Goal: Information Seeking & Learning: Learn about a topic

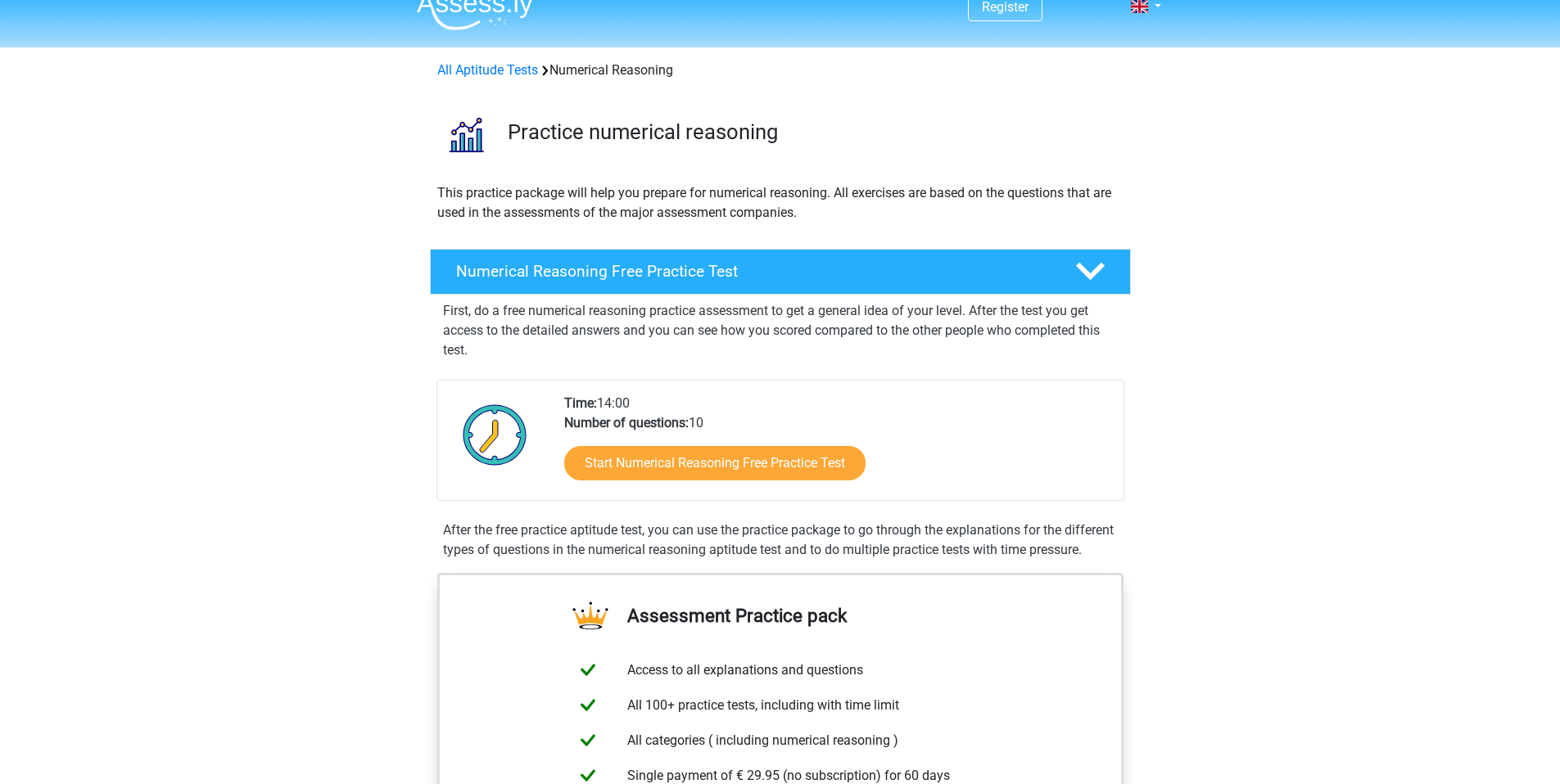
scroll to position [18, 0]
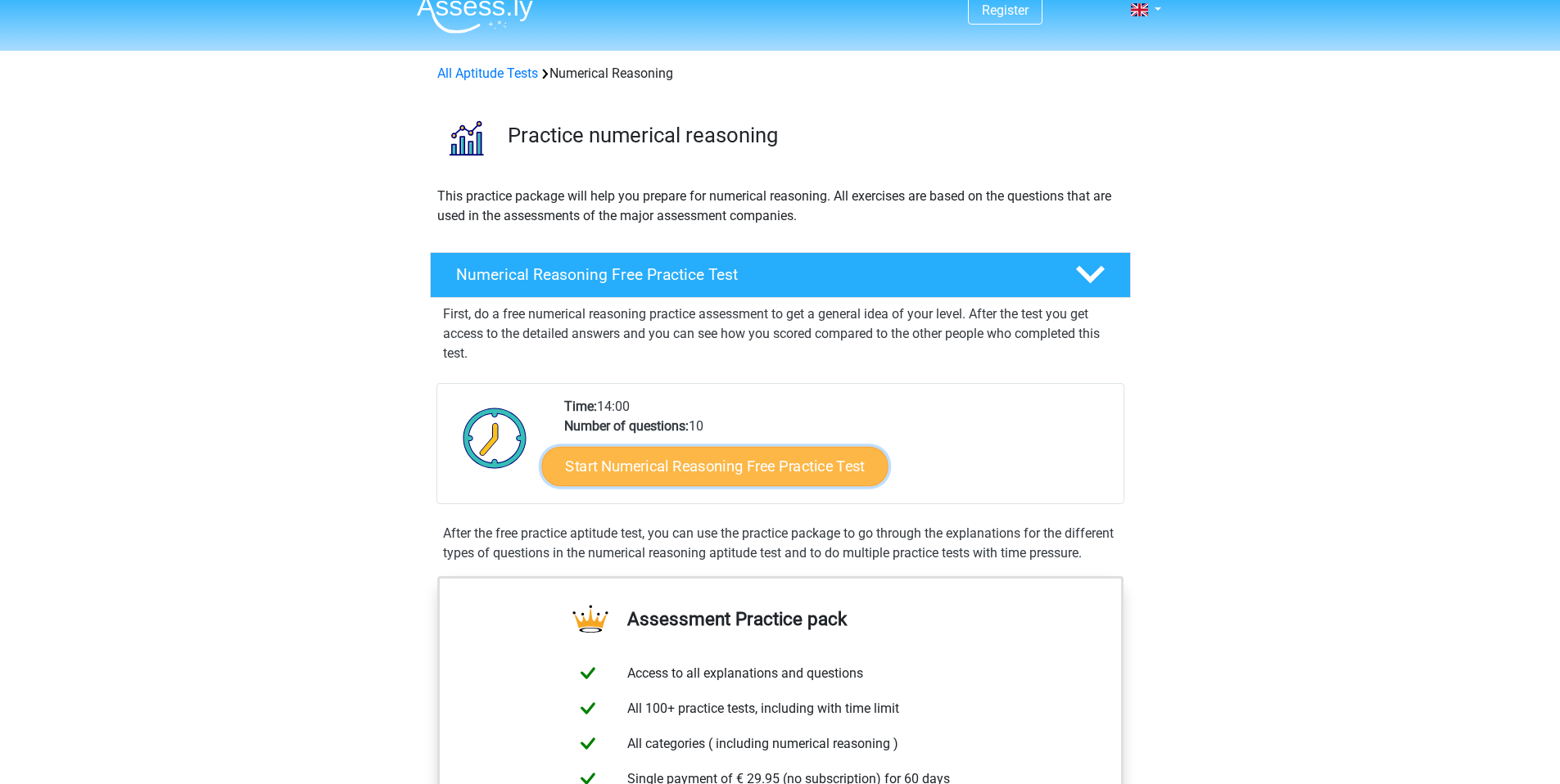
click at [753, 470] on link "Start Numerical Reasoning Free Practice Test" at bounding box center [714, 466] width 346 height 39
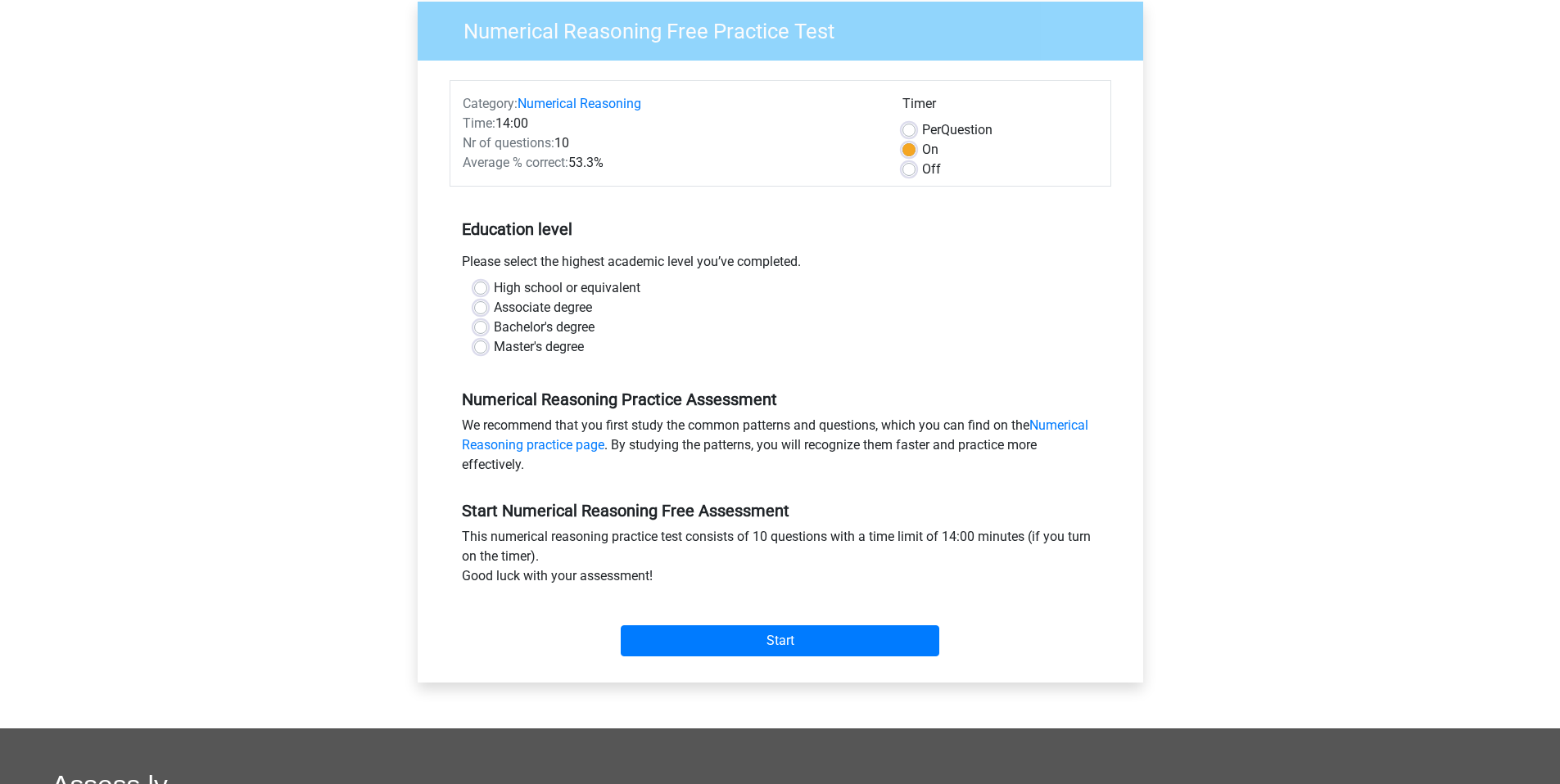
scroll to position [160, 0]
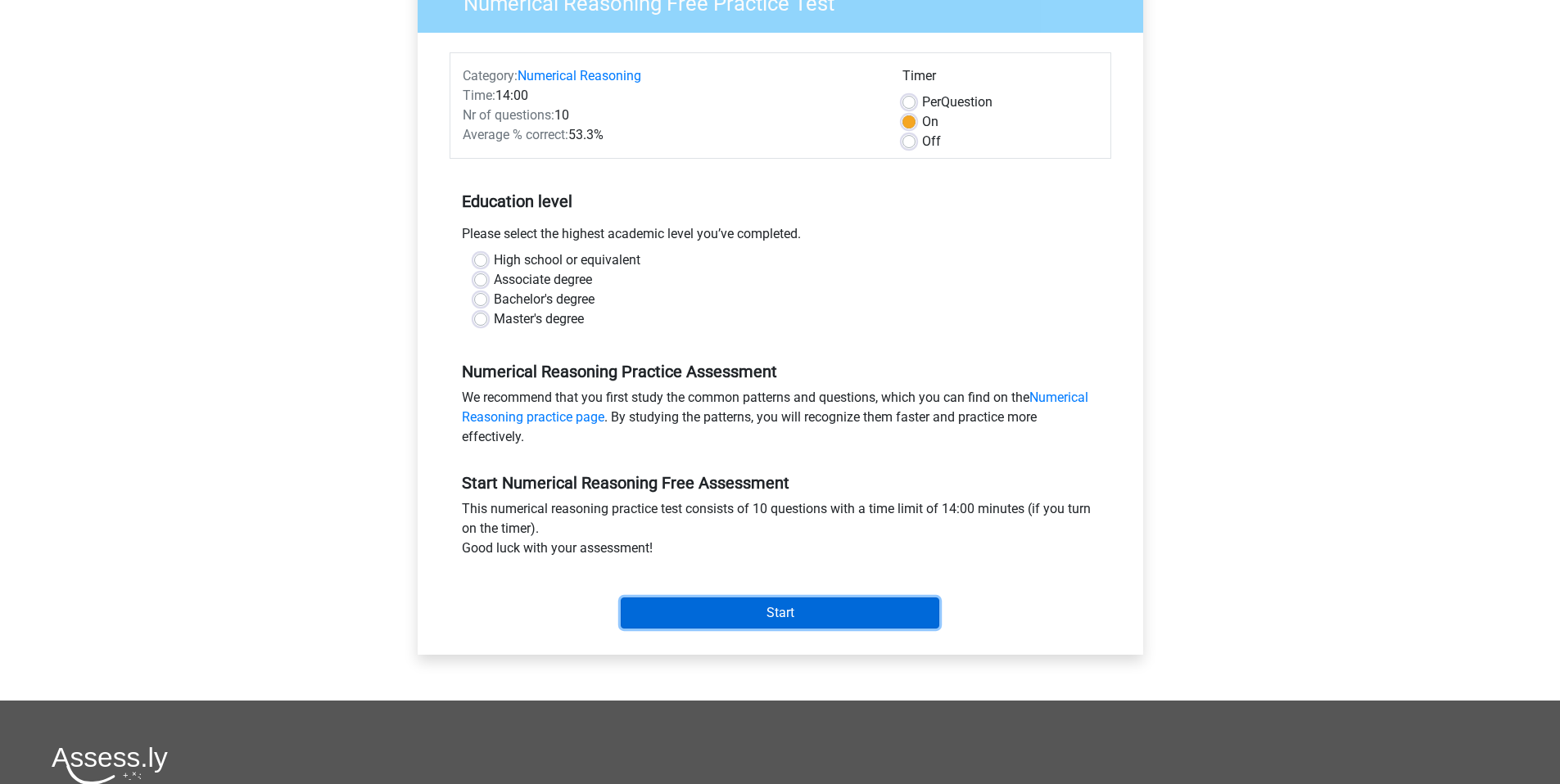
click at [740, 600] on input "Start" at bounding box center [780, 612] width 318 height 31
click at [563, 324] on label "Master's degree" at bounding box center [538, 319] width 90 height 20
click at [487, 324] on input "Master's degree" at bounding box center [480, 317] width 13 height 16
radio input "true"
click at [710, 599] on input "Start" at bounding box center [780, 612] width 318 height 31
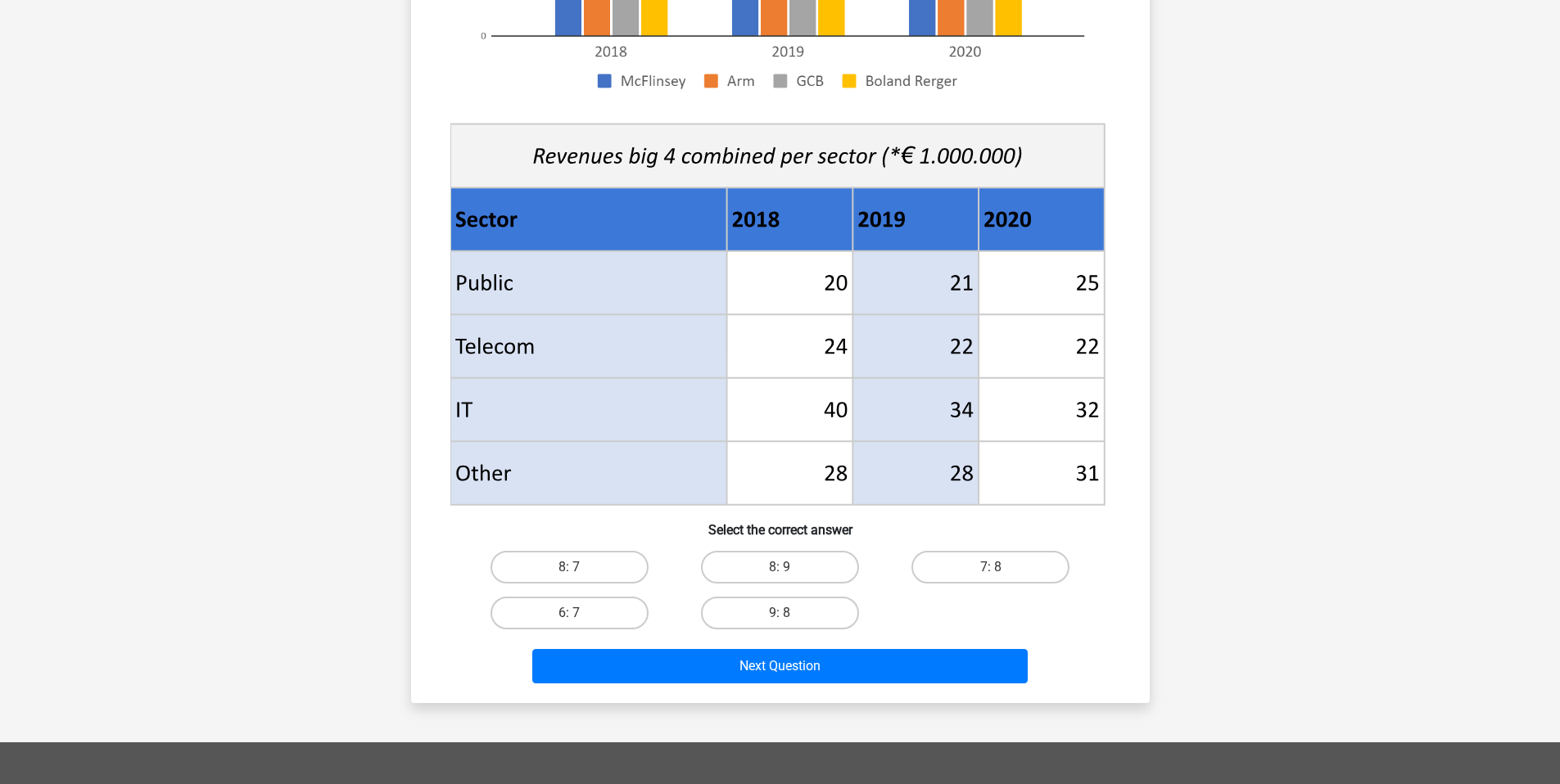
scroll to position [456, 0]
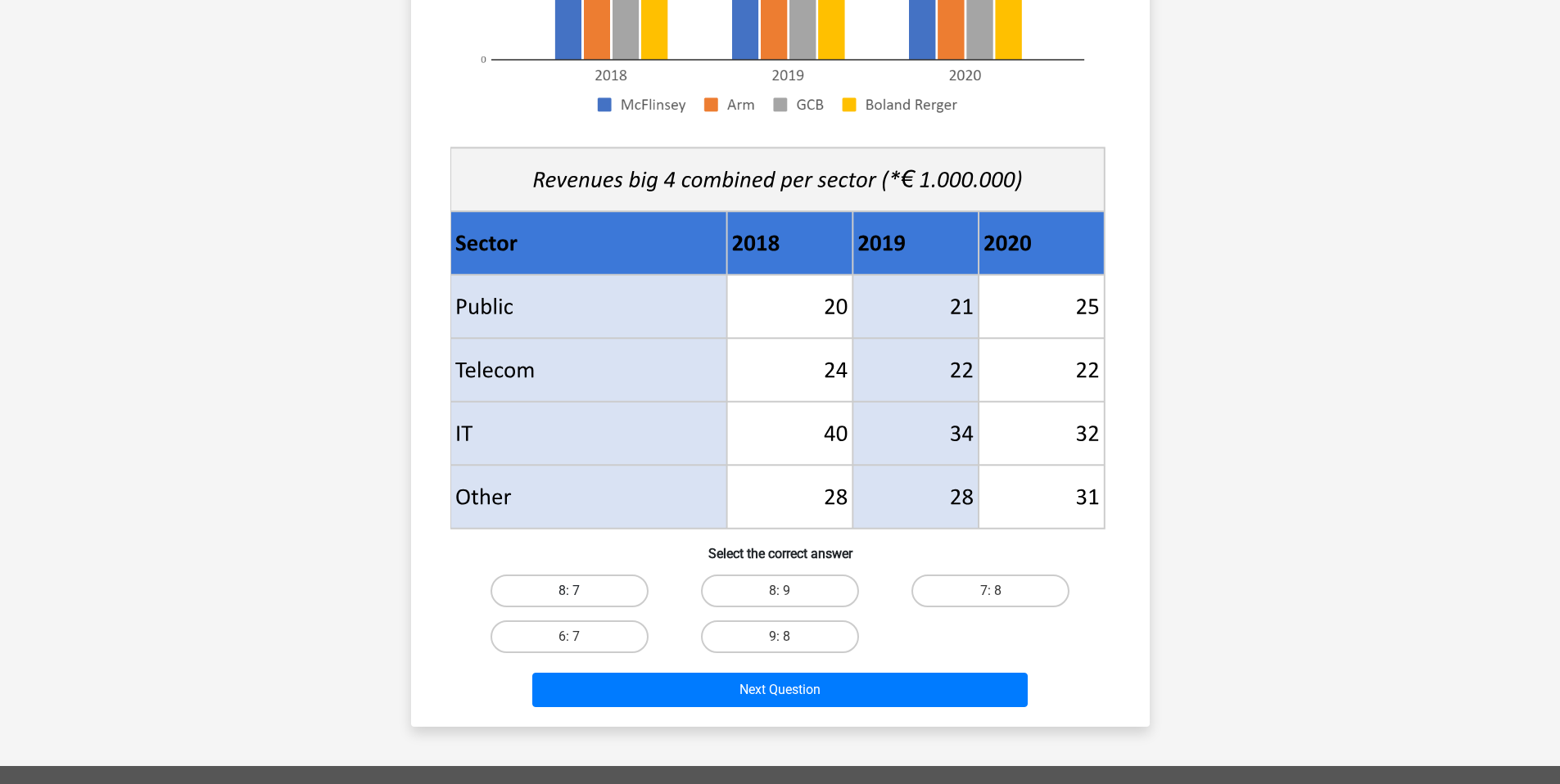
click at [636, 580] on label "8: 7" at bounding box center [570, 590] width 158 height 33
click at [580, 591] on input "8: 7" at bounding box center [575, 596] width 11 height 11
radio input "true"
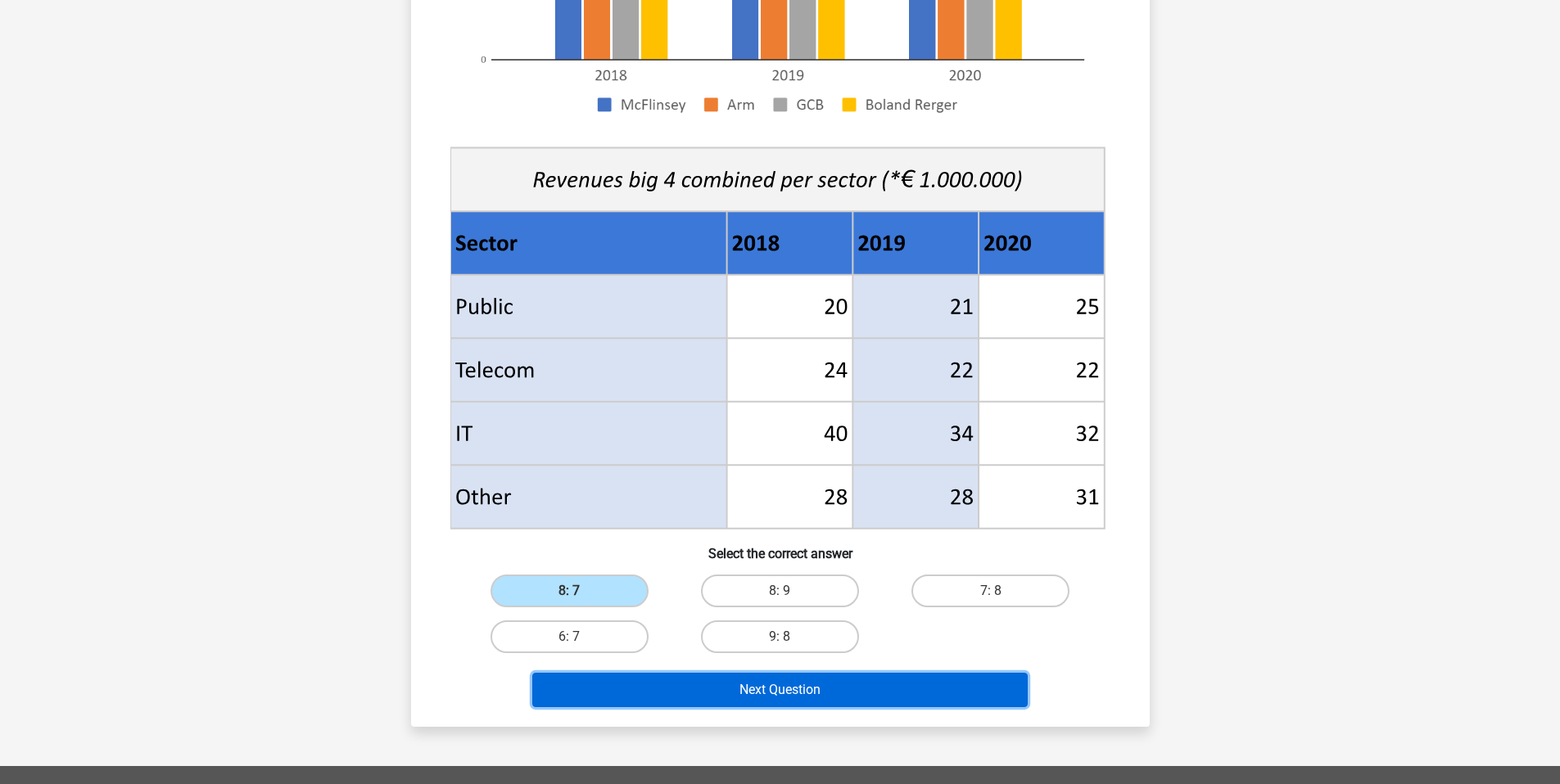
click at [728, 691] on button "Next Question" at bounding box center [779, 690] width 495 height 35
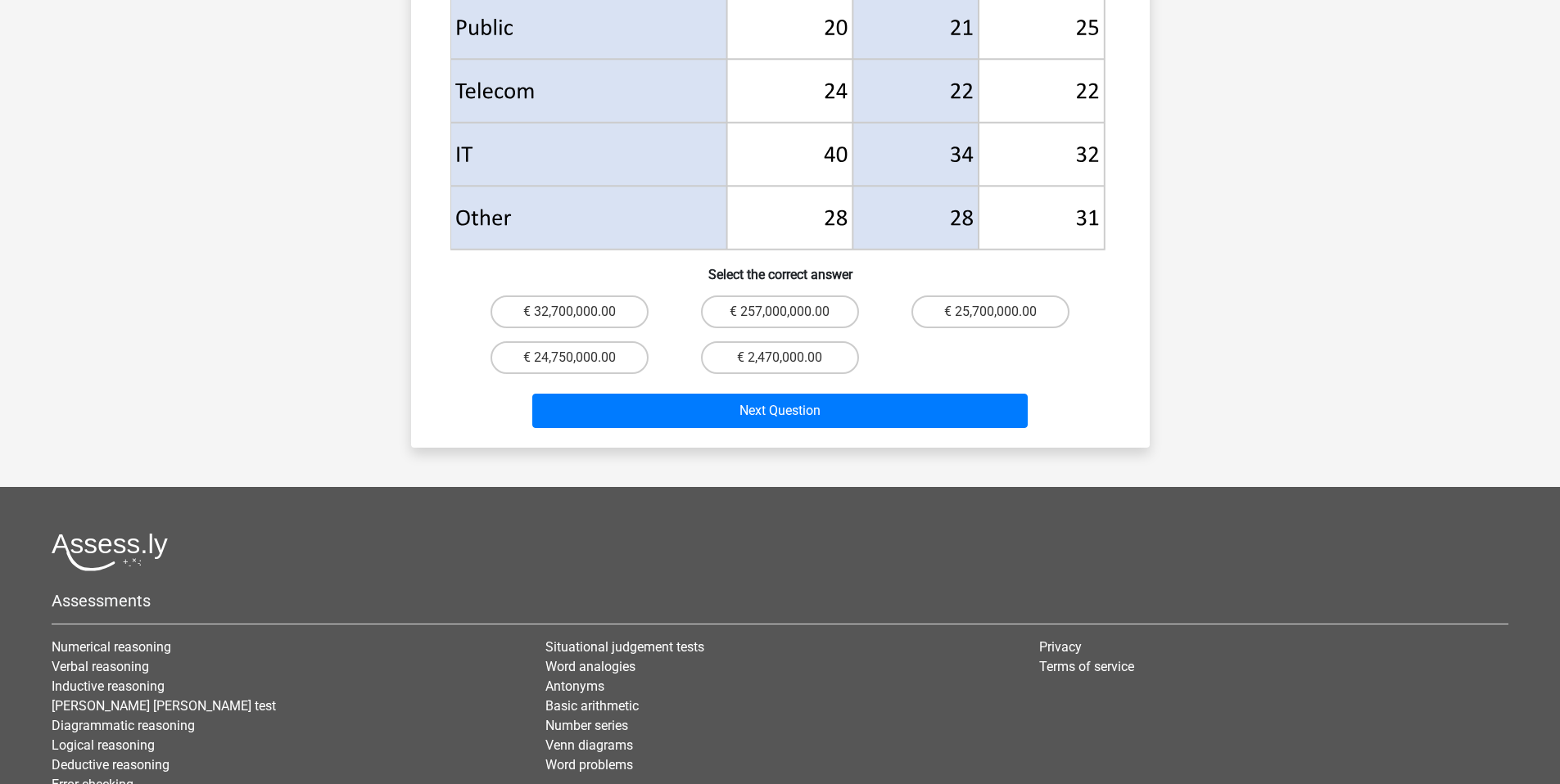
scroll to position [873, 0]
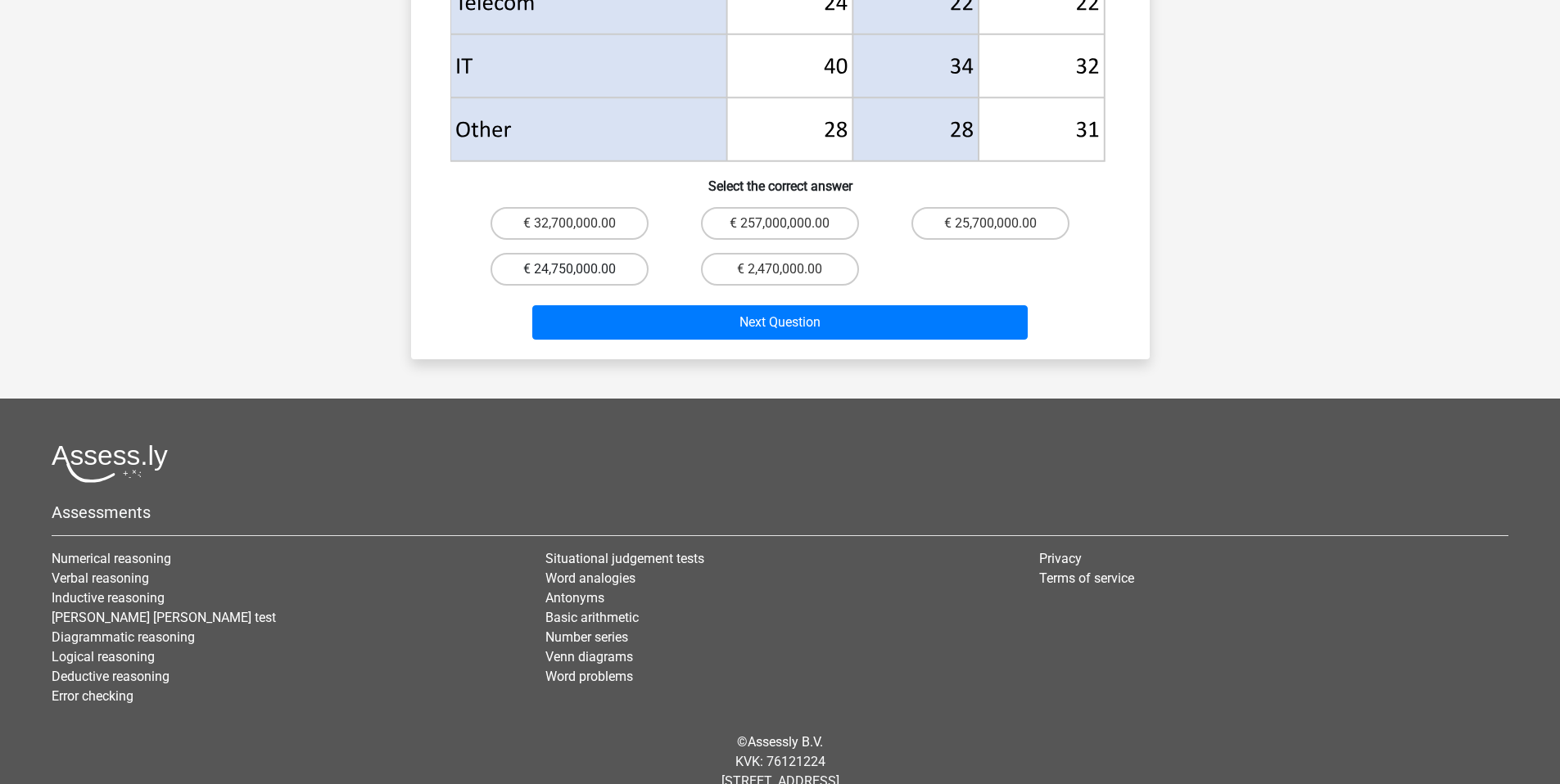
click at [593, 253] on label "€ 24,750,000.00" at bounding box center [570, 269] width 158 height 33
click at [580, 269] on input "€ 24,750,000.00" at bounding box center [575, 275] width 11 height 11
radio input "true"
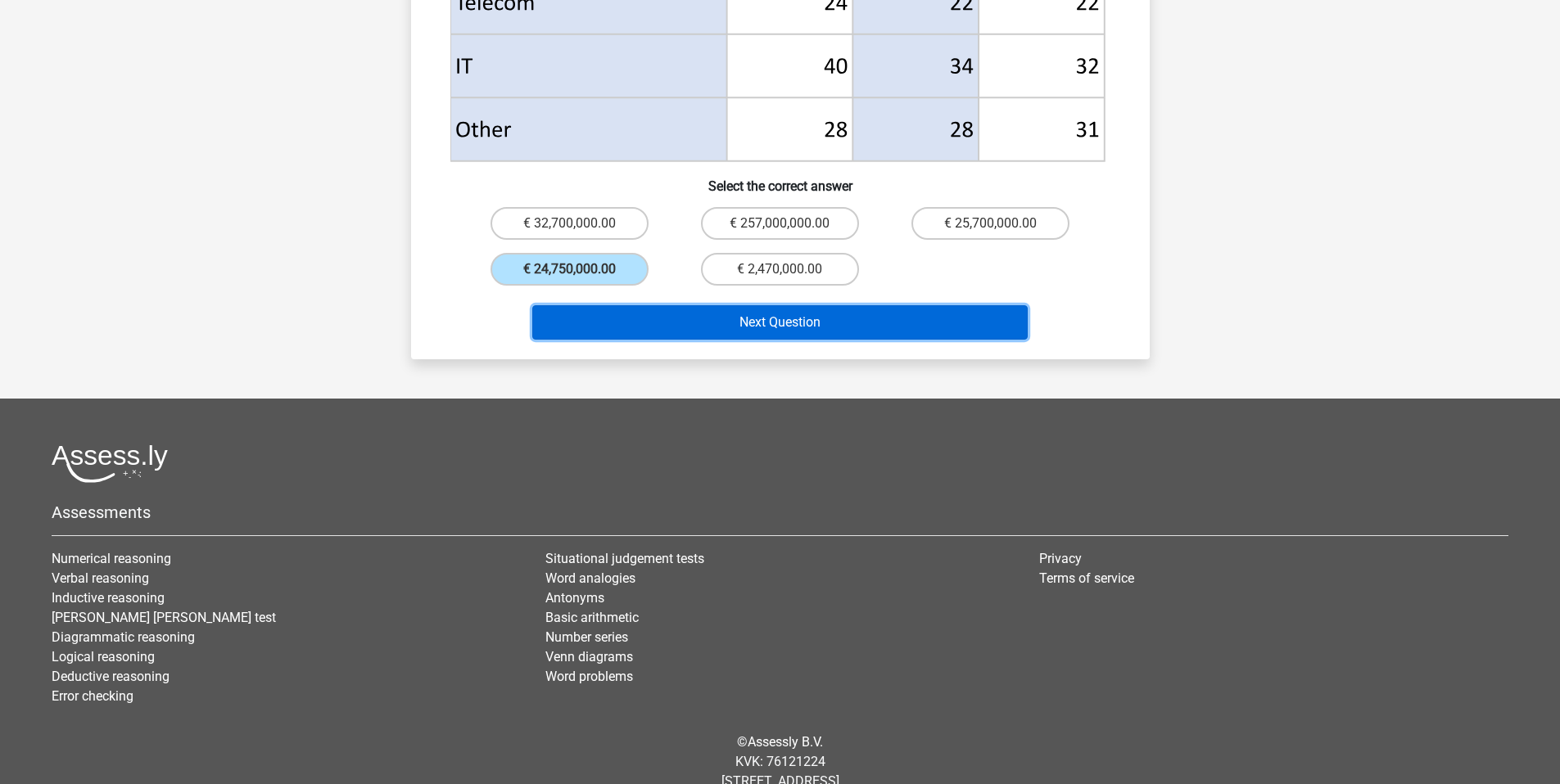
click at [688, 305] on button "Next Question" at bounding box center [779, 322] width 495 height 35
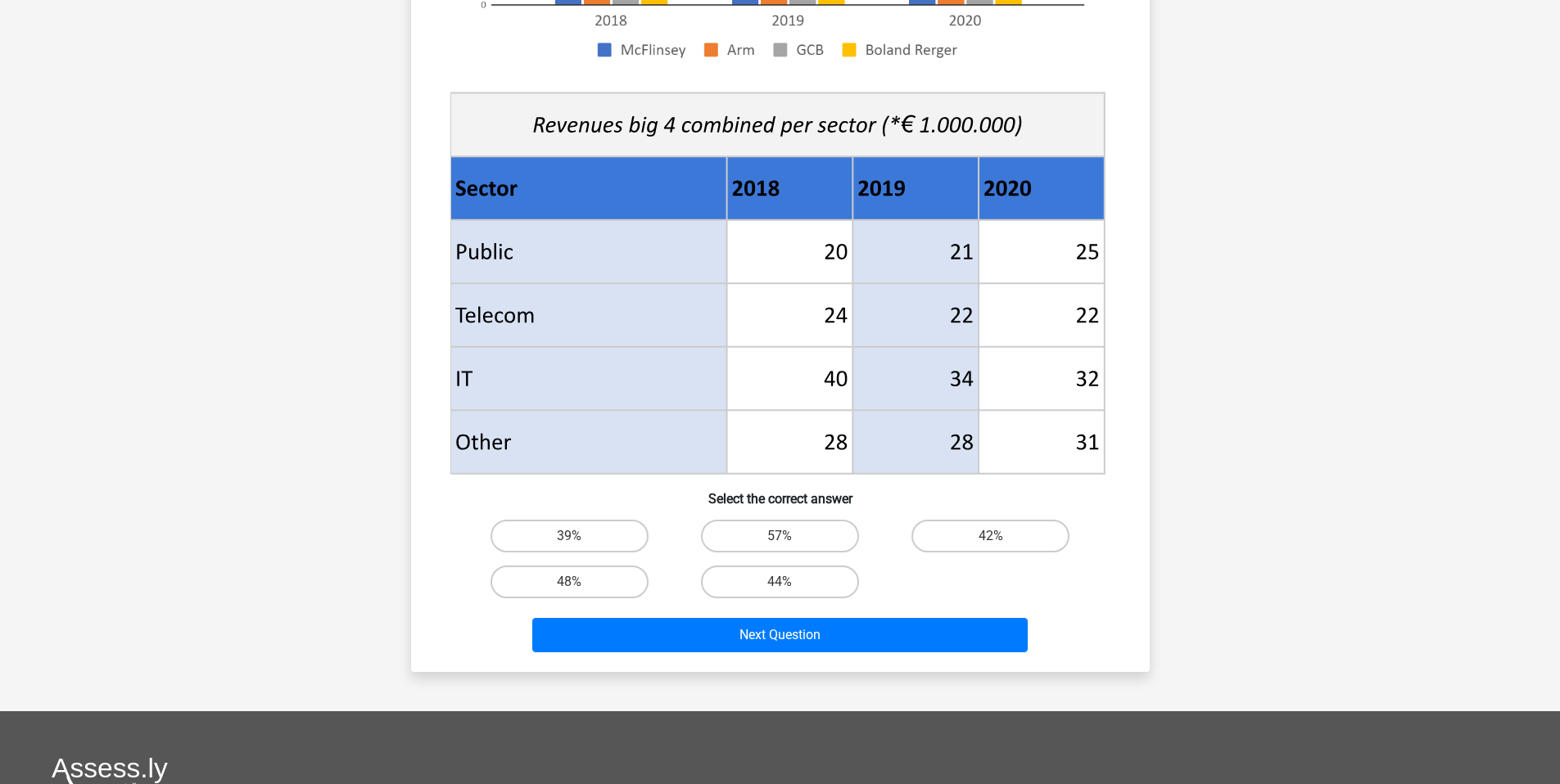
scroll to position [523, 0]
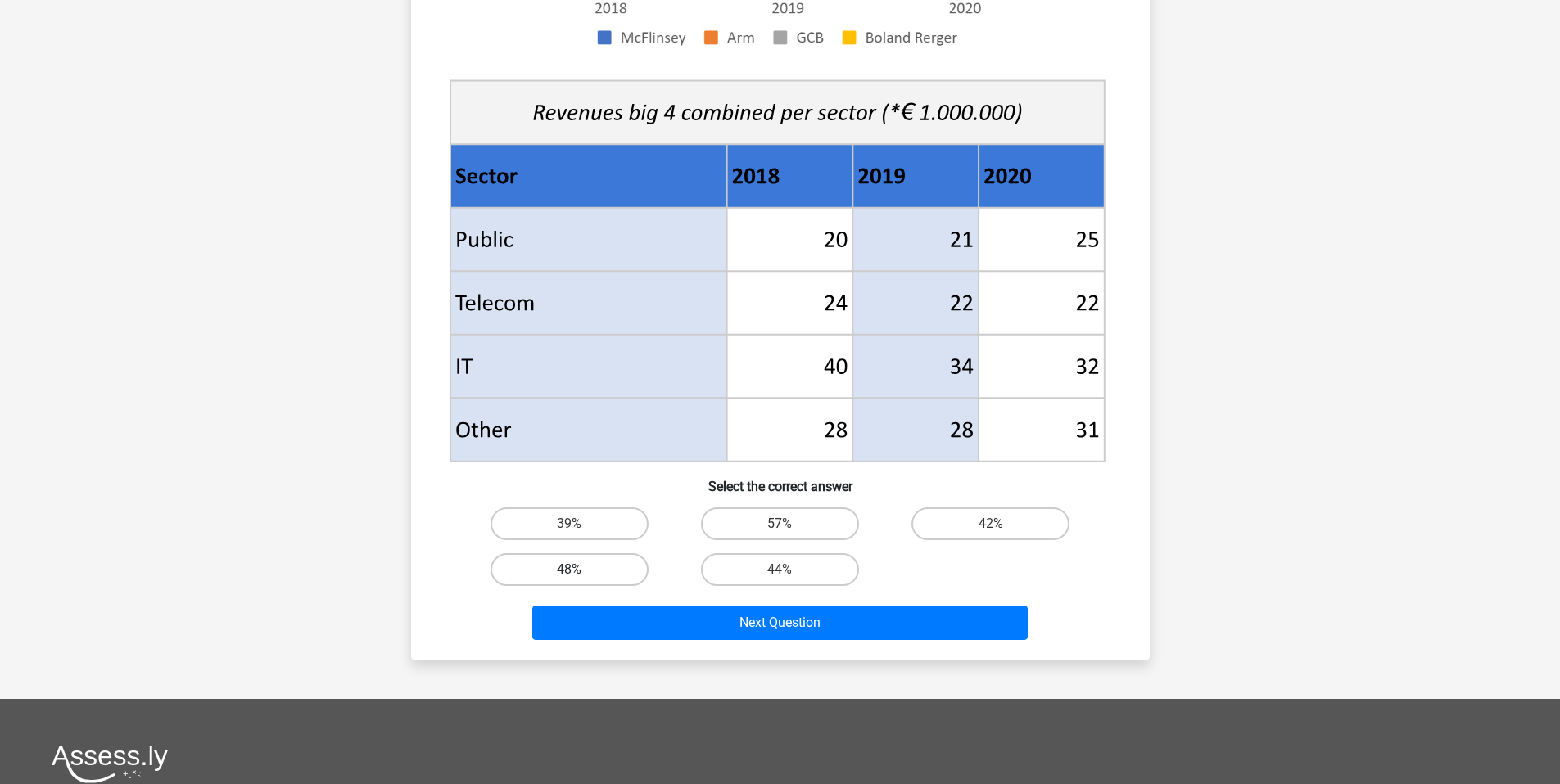
click at [609, 578] on label "48%" at bounding box center [570, 569] width 158 height 33
click at [580, 578] on input "48%" at bounding box center [575, 575] width 11 height 11
radio input "true"
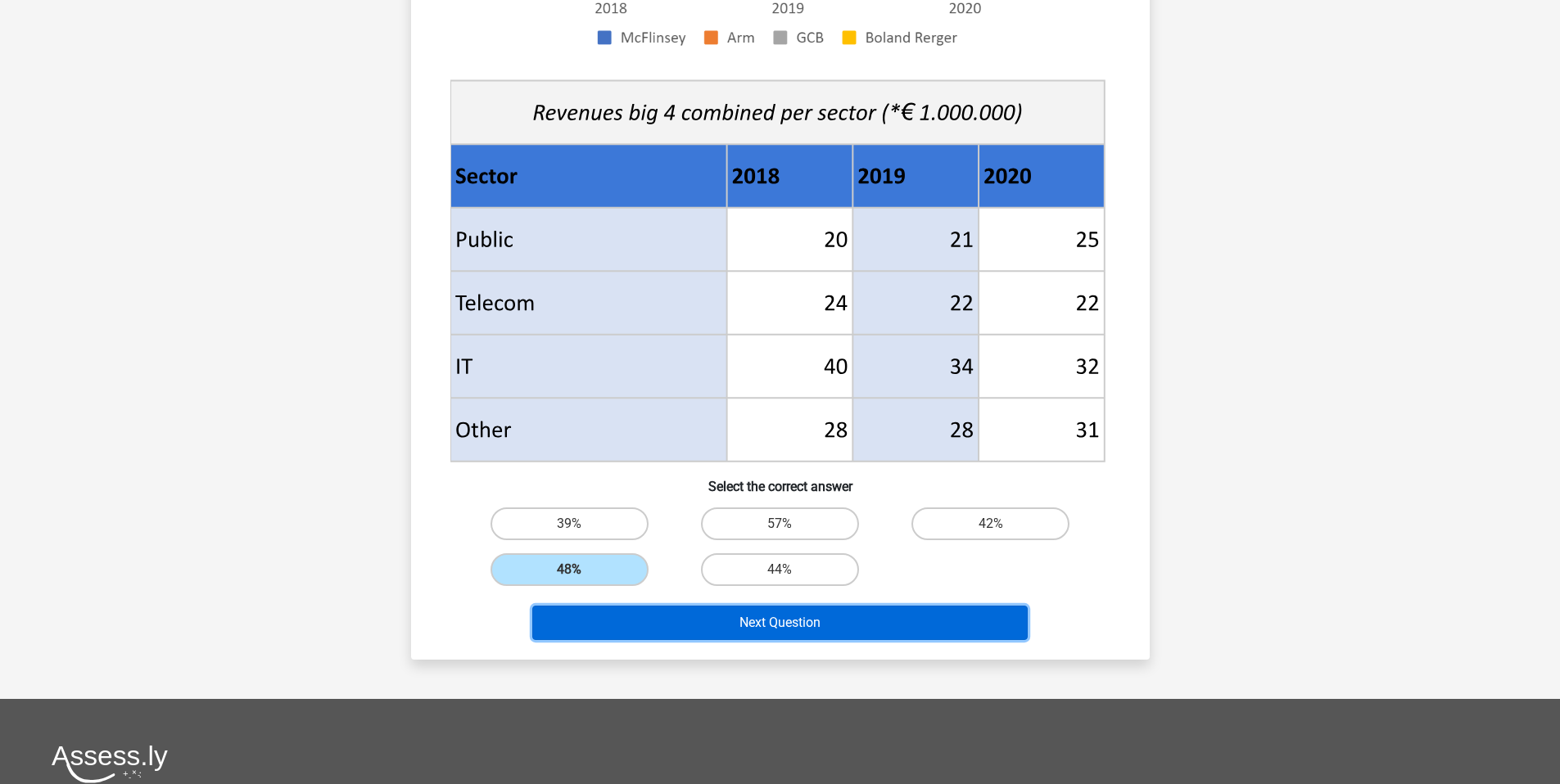
click at [697, 626] on button "Next Question" at bounding box center [779, 622] width 495 height 35
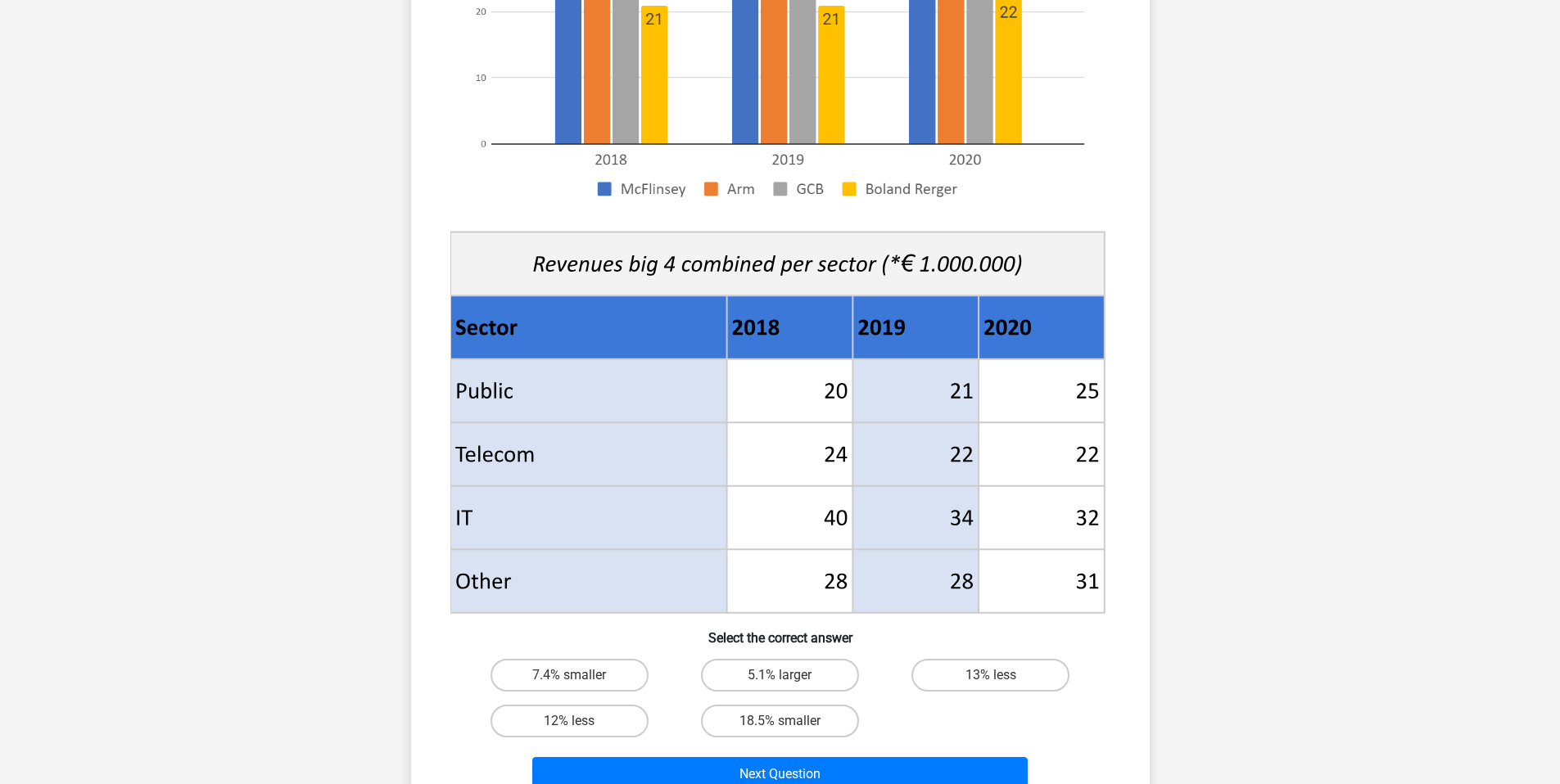
scroll to position [402, 0]
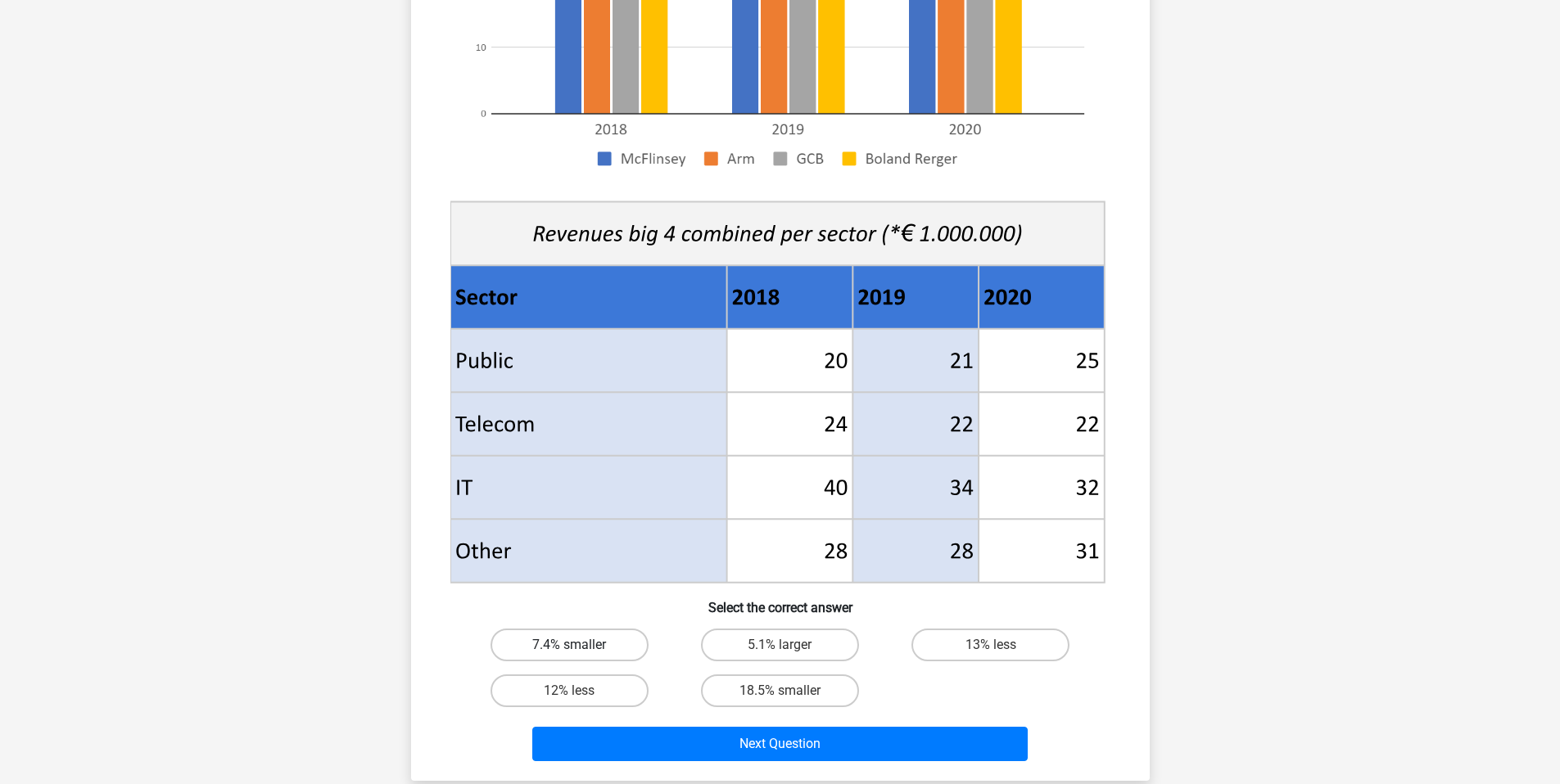
click at [591, 641] on label "7.4% smaller" at bounding box center [570, 644] width 158 height 33
click at [580, 645] on input "7.4% smaller" at bounding box center [575, 651] width 11 height 11
radio input "true"
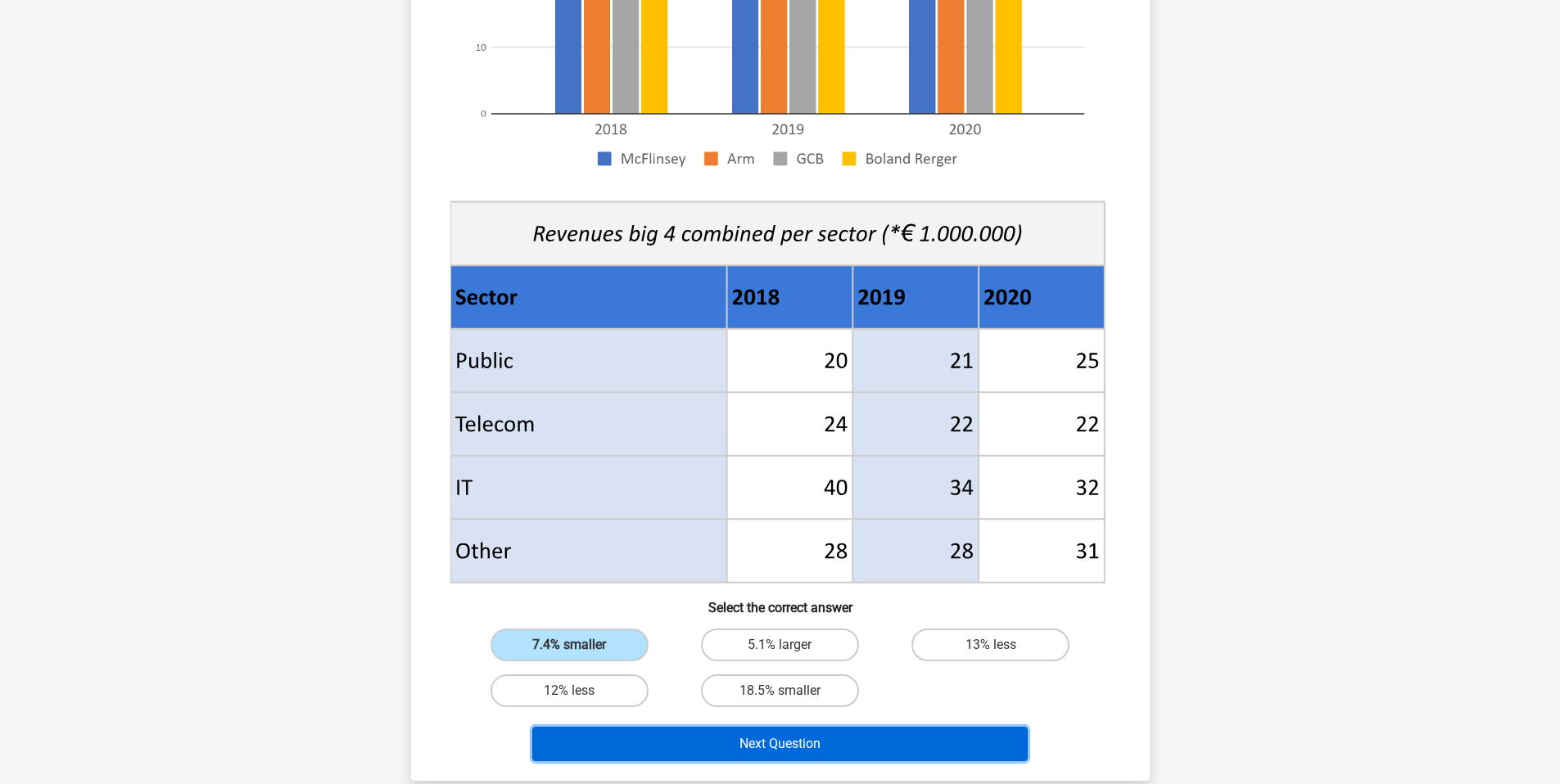
click at [682, 740] on button "Next Question" at bounding box center [779, 744] width 495 height 35
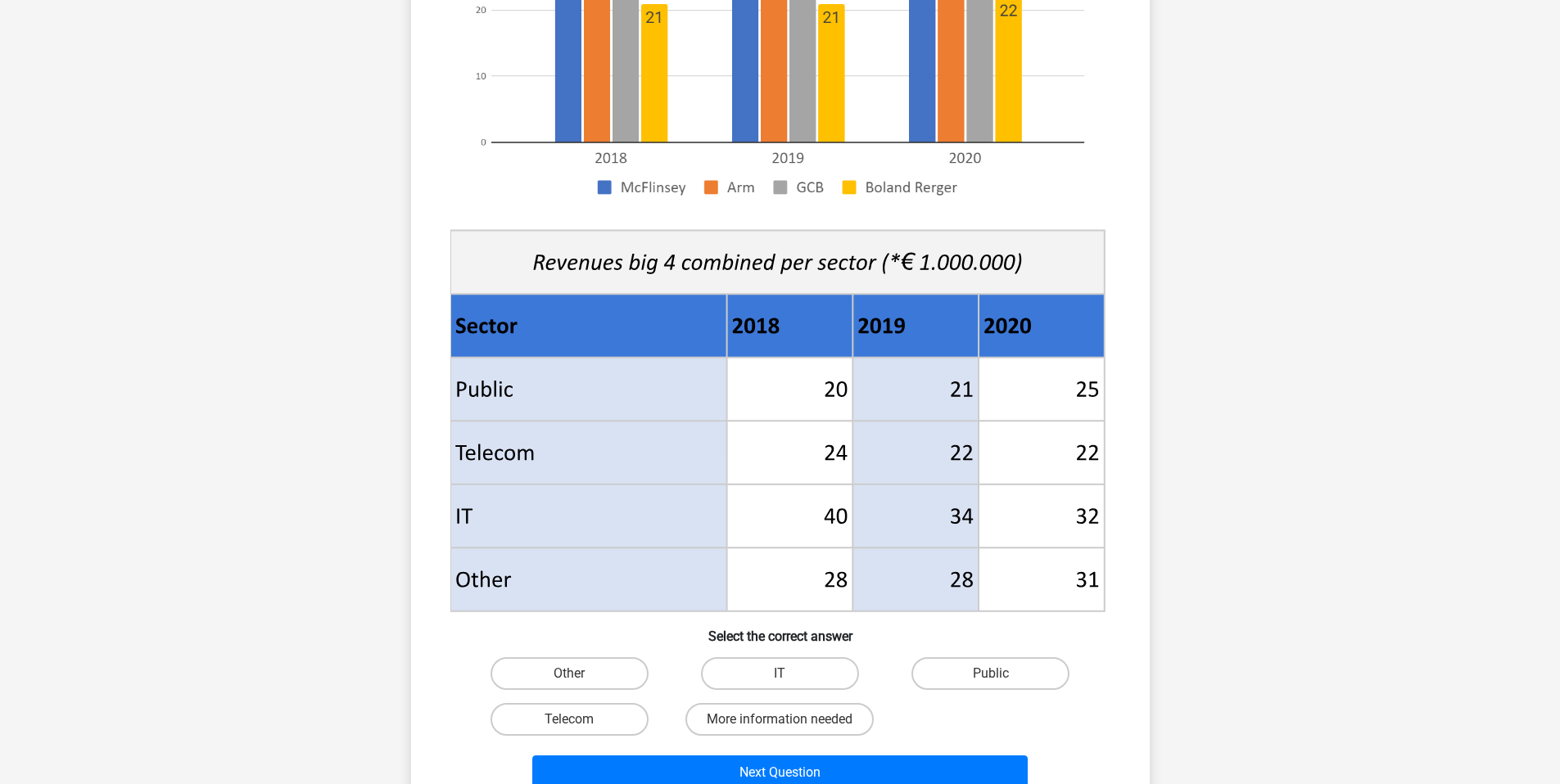
scroll to position [377, 0]
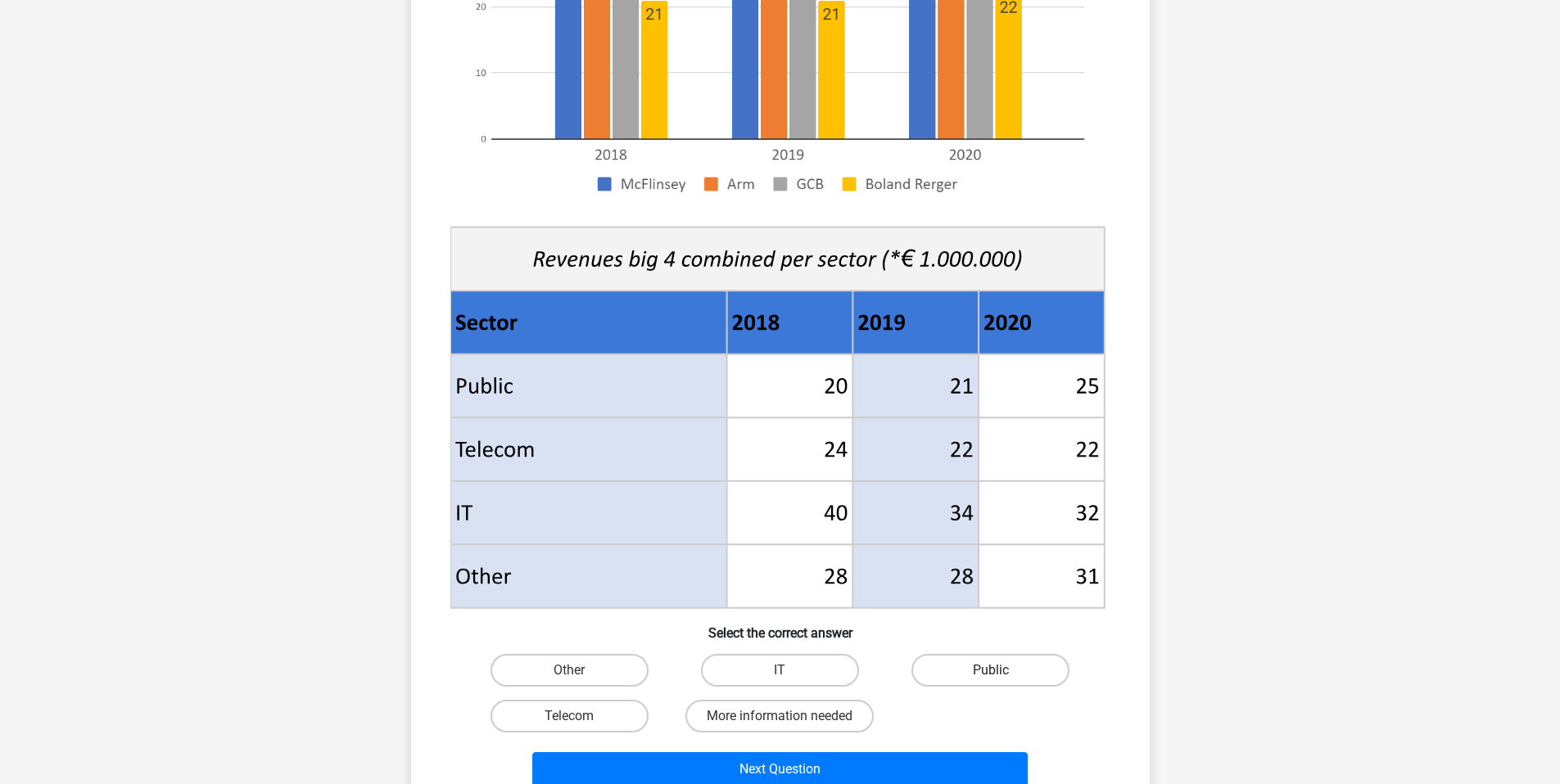
click at [1039, 666] on label "Public" at bounding box center [991, 670] width 158 height 33
click at [1001, 670] on input "Public" at bounding box center [996, 676] width 11 height 11
radio input "true"
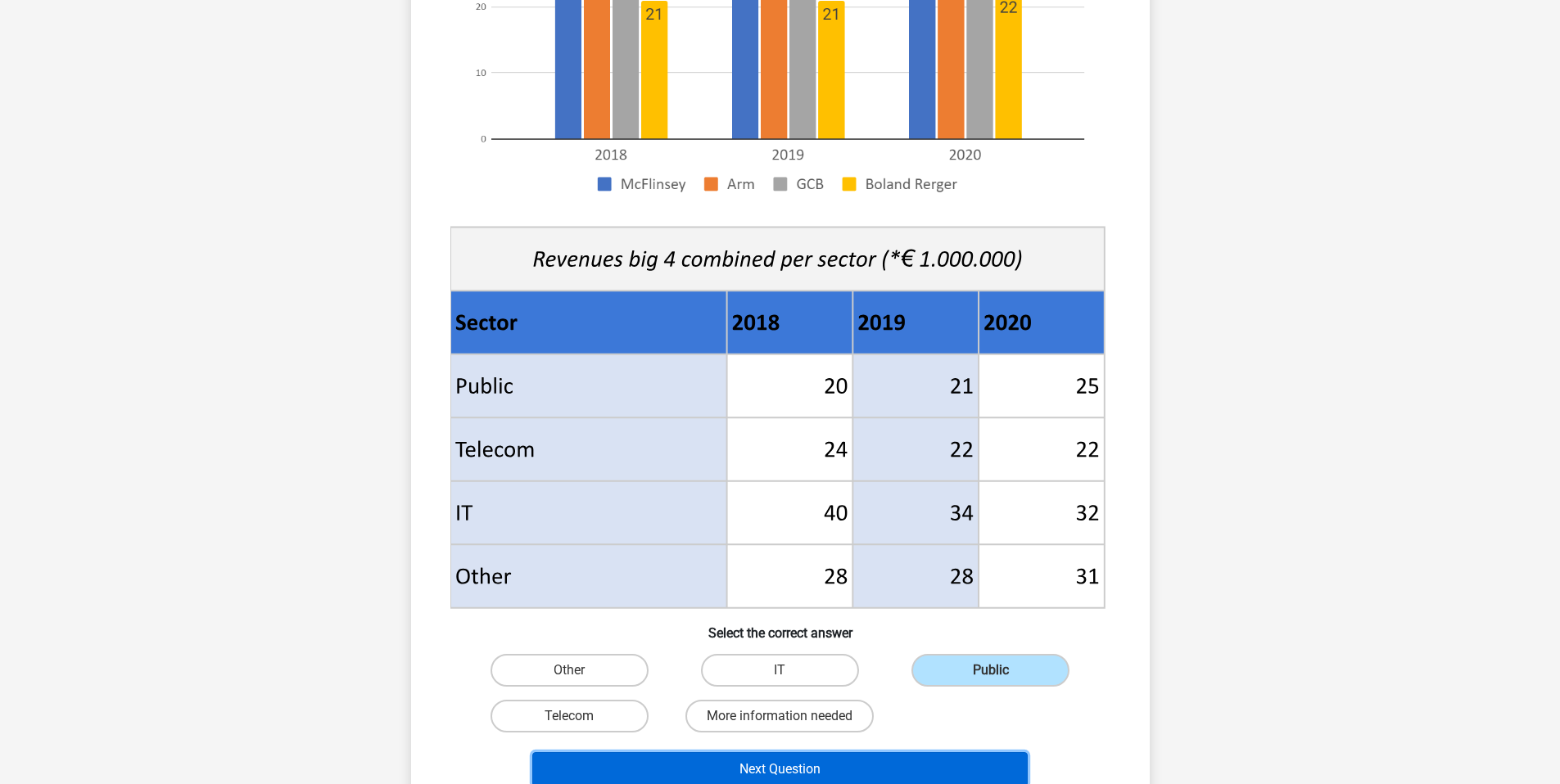
click at [917, 752] on button "Next Question" at bounding box center [779, 769] width 495 height 35
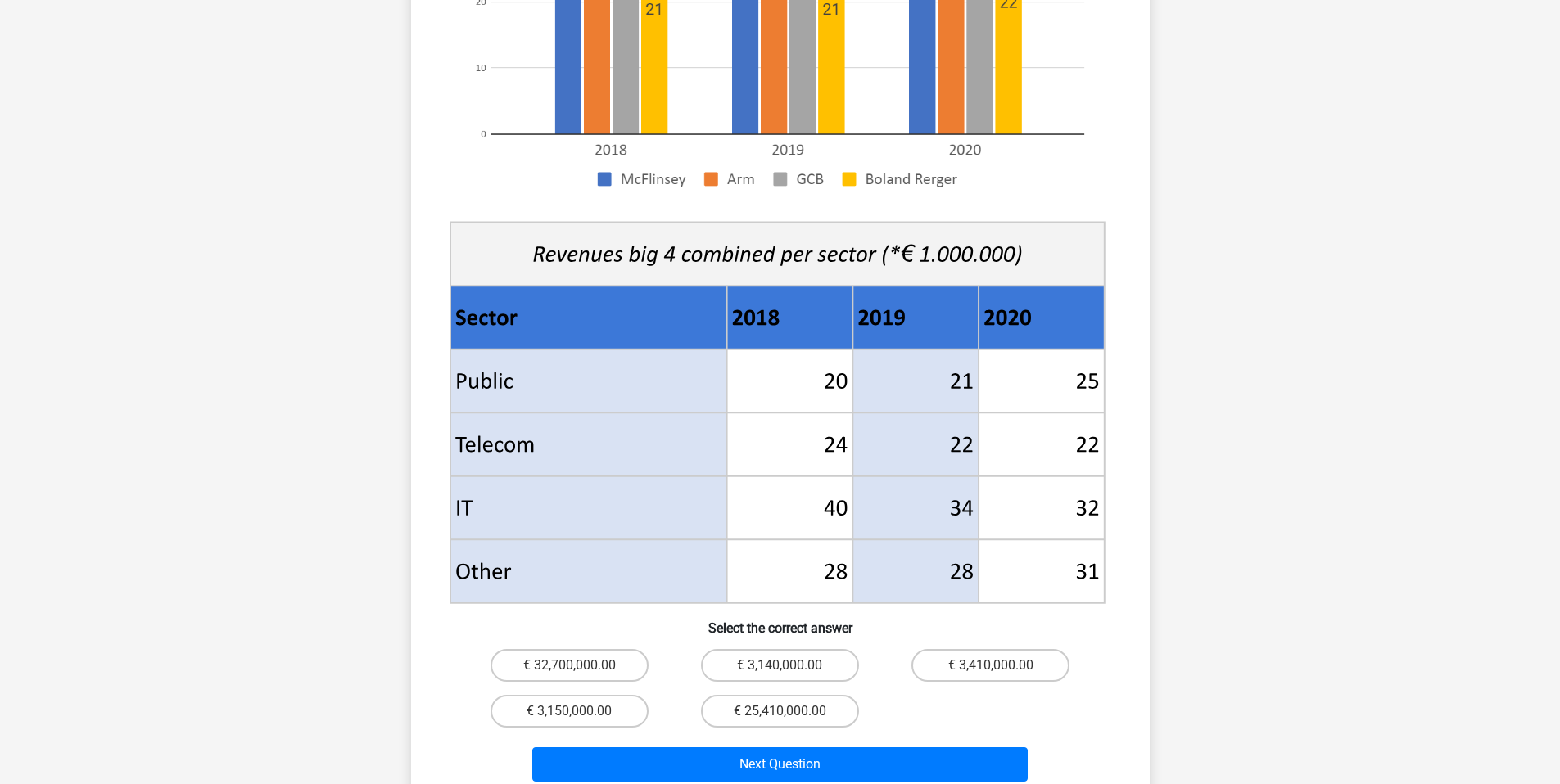
scroll to position [492, 0]
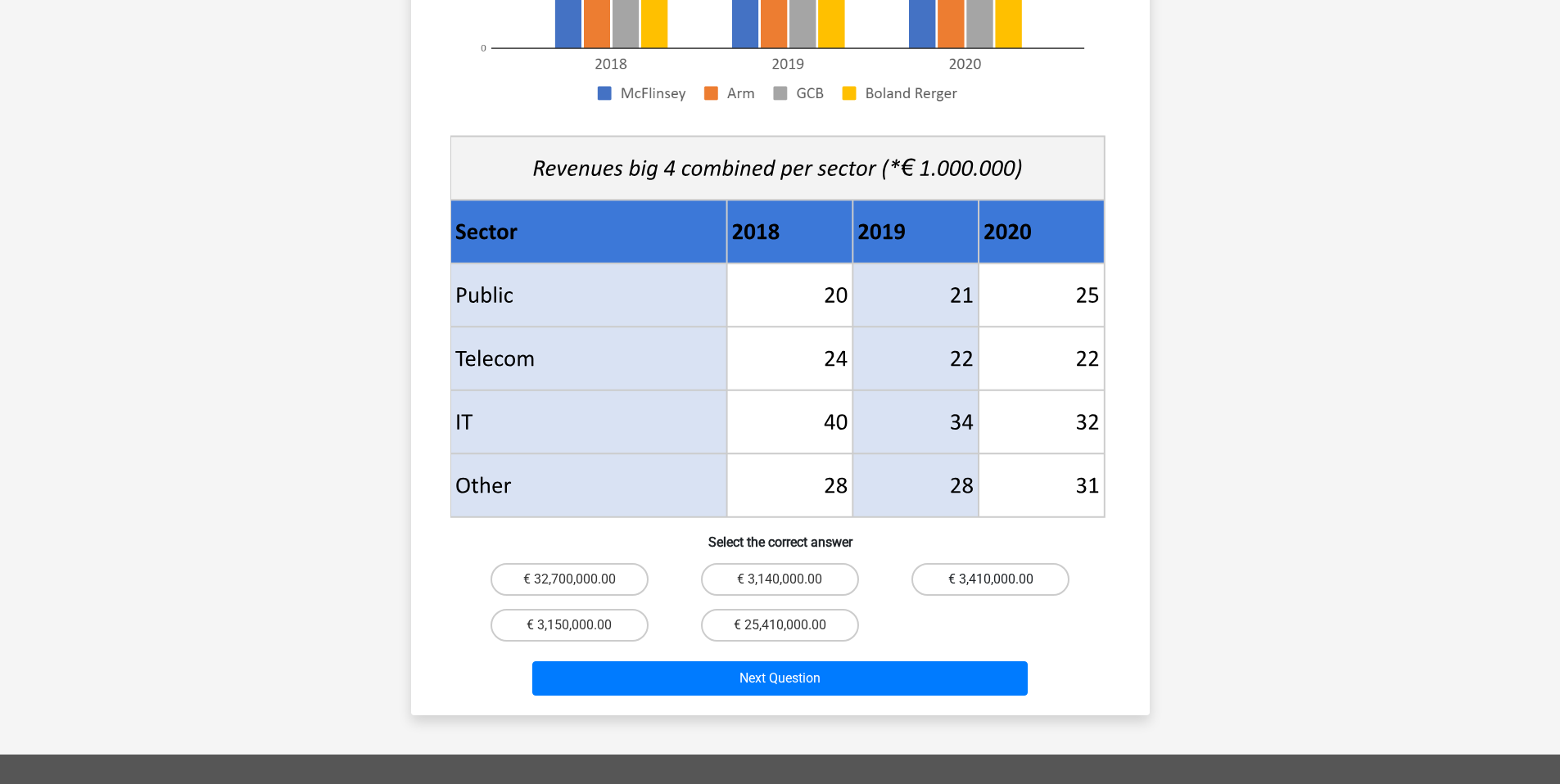
click at [977, 563] on label "€ 3,410,000.00" at bounding box center [991, 579] width 158 height 33
click at [991, 580] on input "€ 3,410,000.00" at bounding box center [996, 585] width 11 height 11
radio input "true"
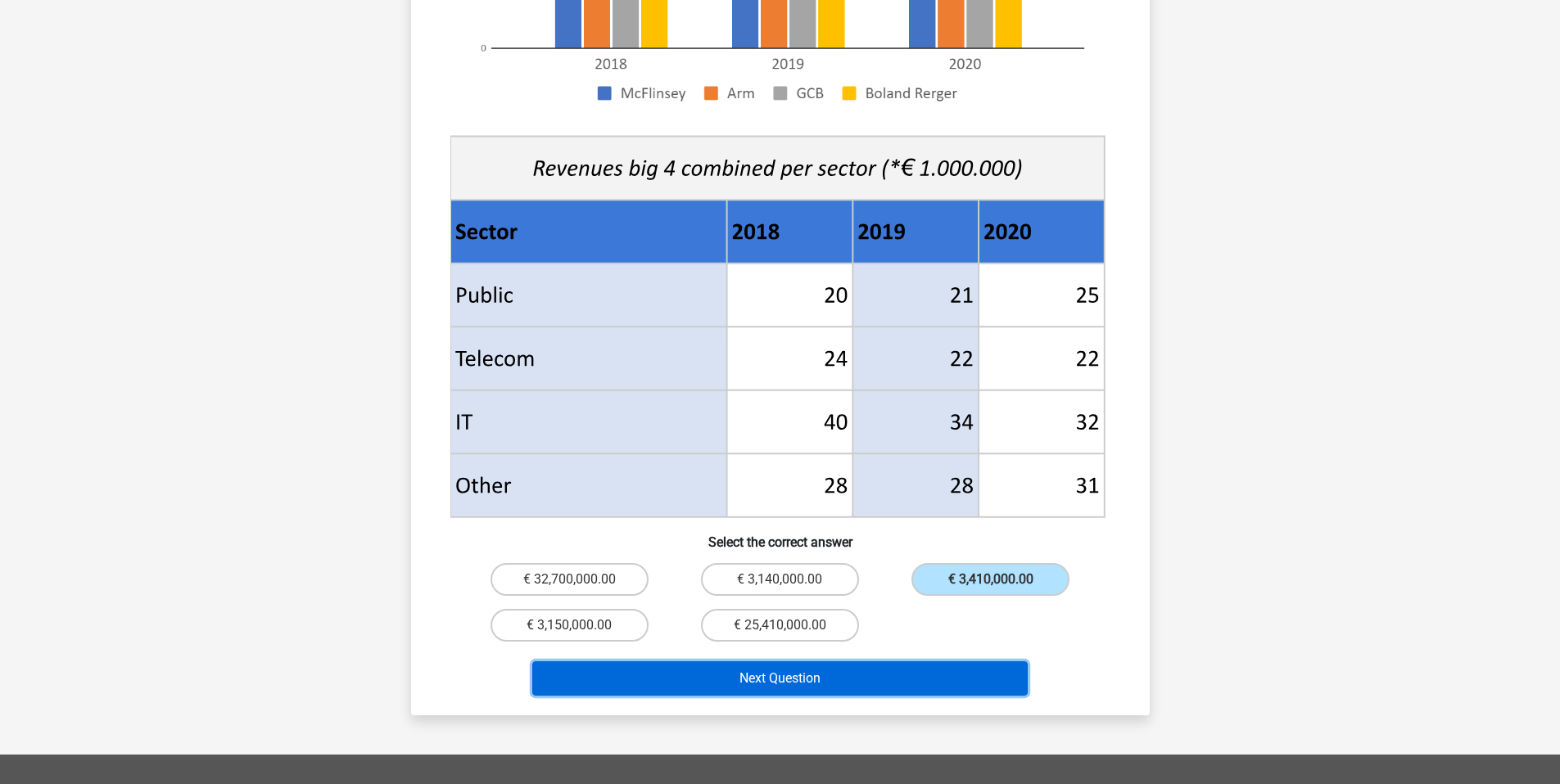
click at [863, 661] on button "Next Question" at bounding box center [779, 678] width 495 height 35
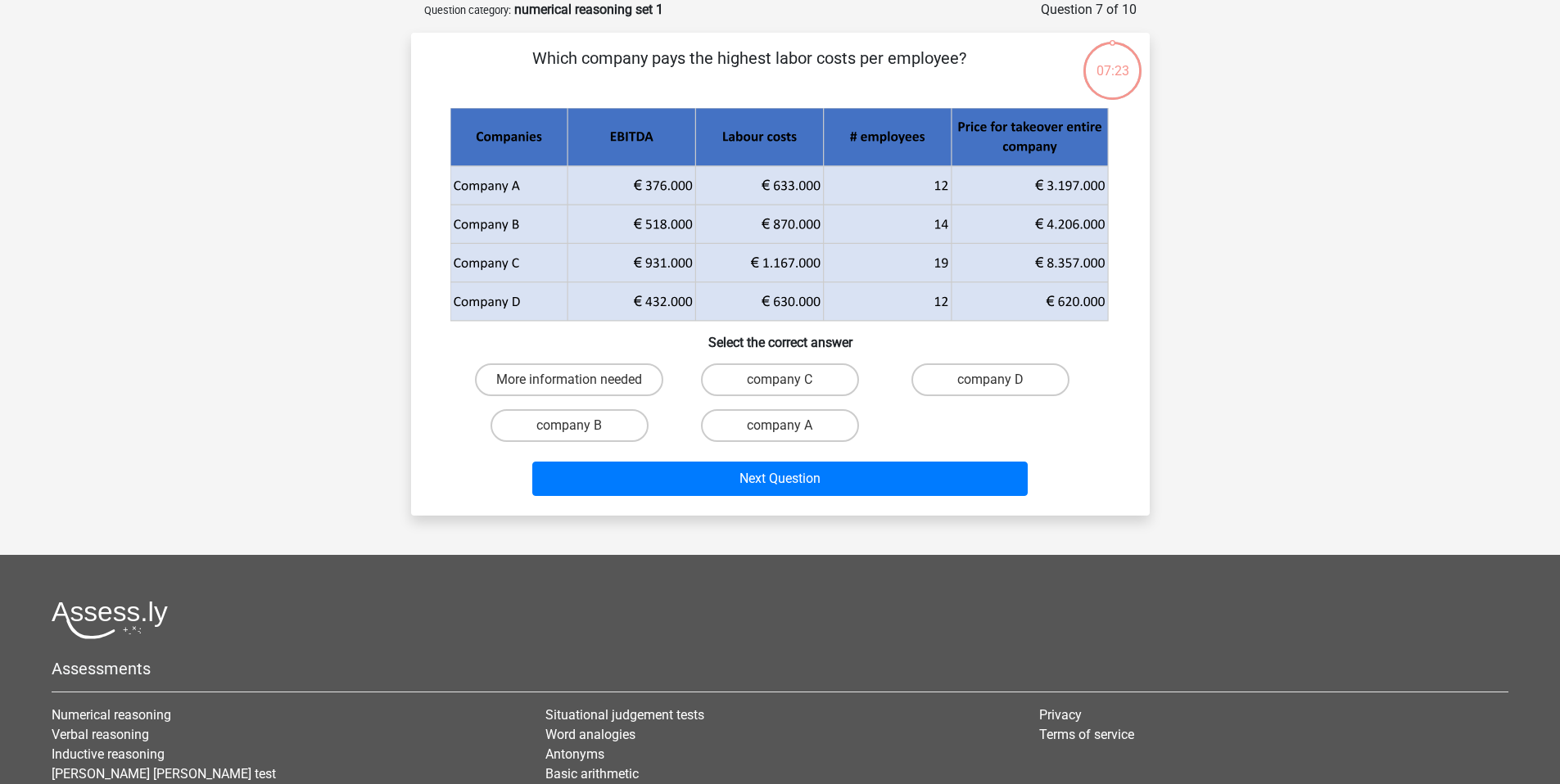
scroll to position [0, 0]
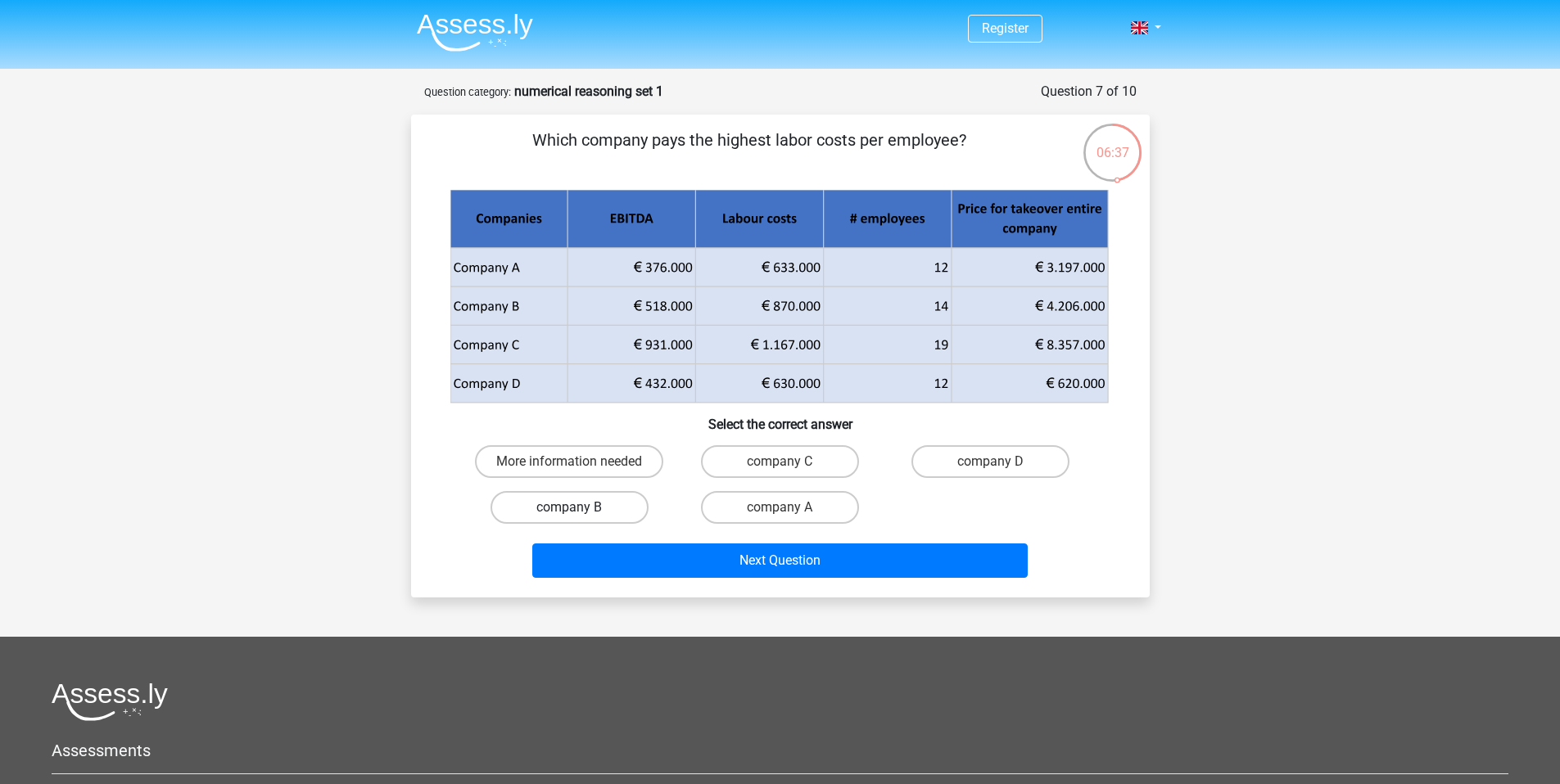
click at [631, 507] on label "company B" at bounding box center [570, 507] width 158 height 33
click at [580, 508] on input "company B" at bounding box center [575, 513] width 11 height 11
radio input "true"
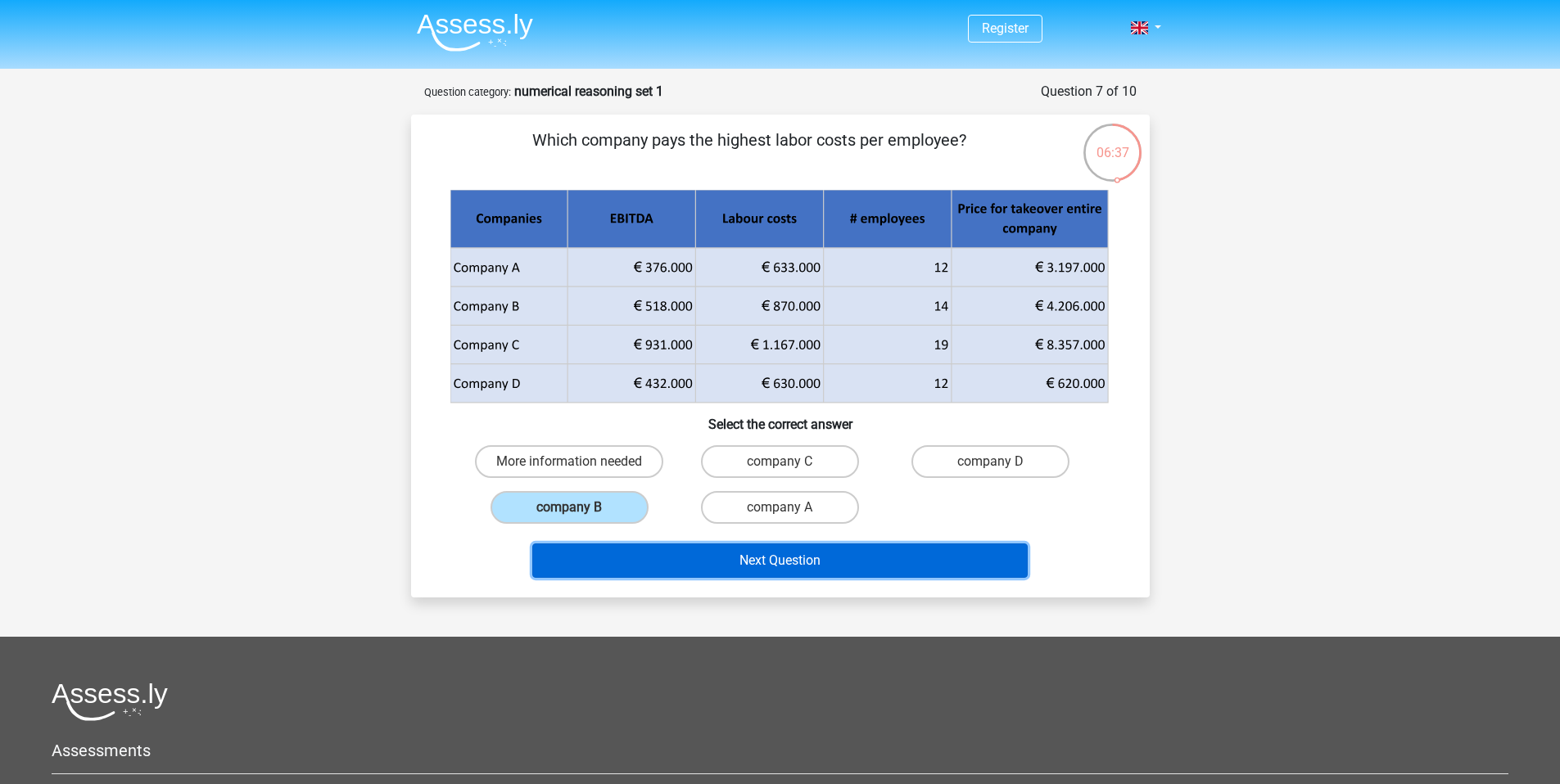
click at [688, 562] on button "Next Question" at bounding box center [779, 560] width 495 height 35
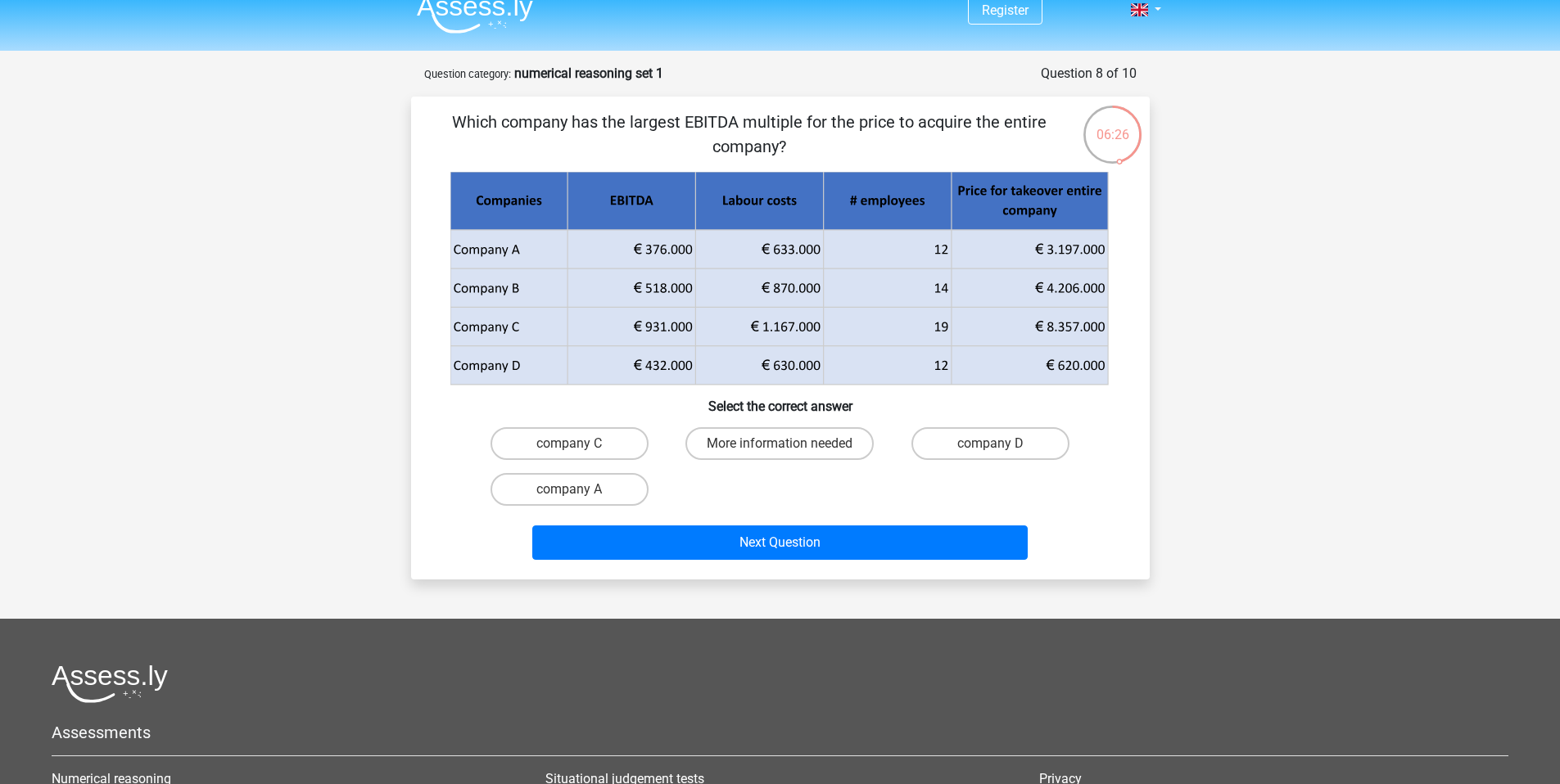
scroll to position [7, 0]
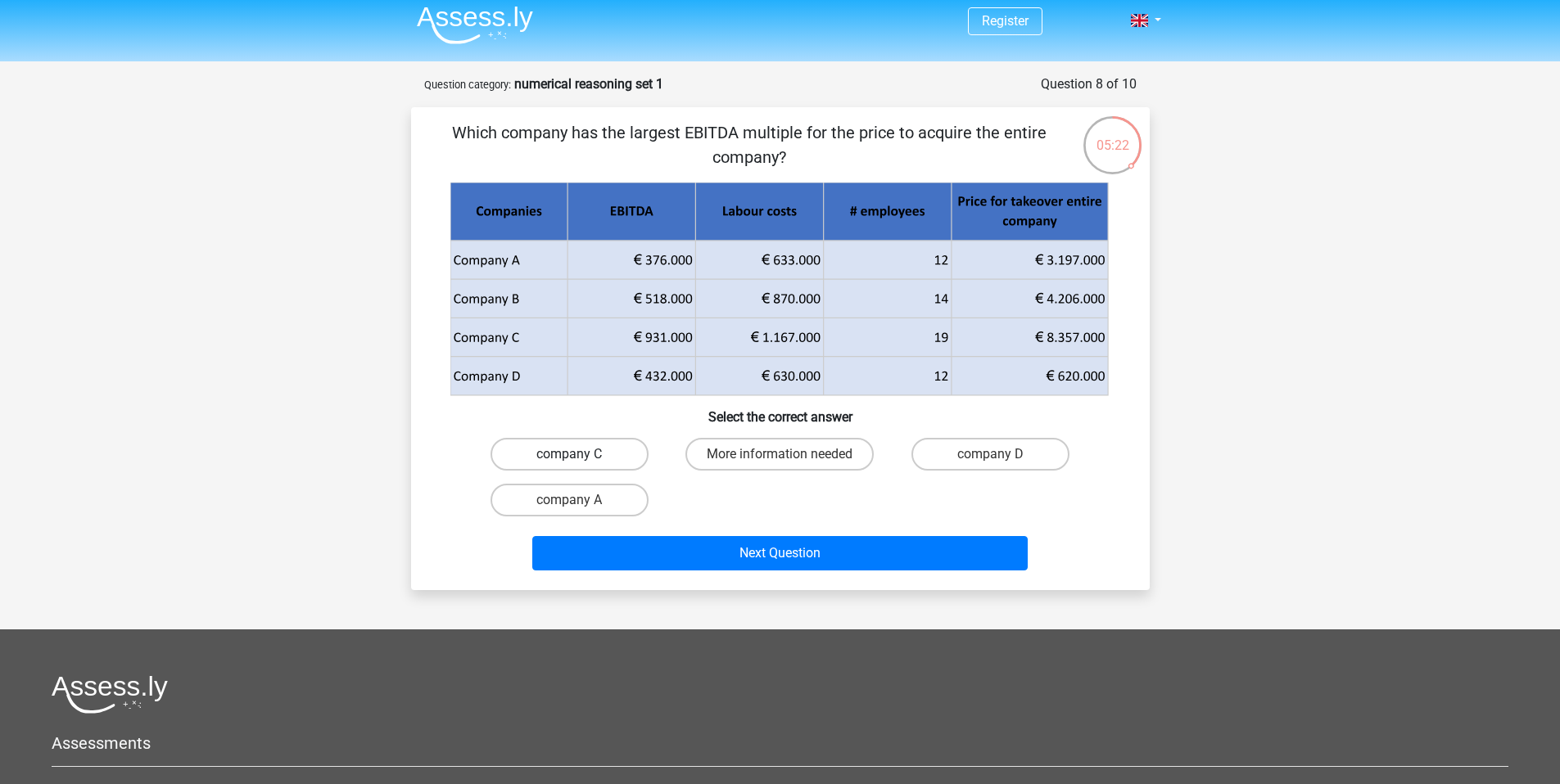
click at [600, 450] on label "company C" at bounding box center [570, 454] width 158 height 33
click at [580, 454] on input "company C" at bounding box center [575, 460] width 11 height 11
radio input "true"
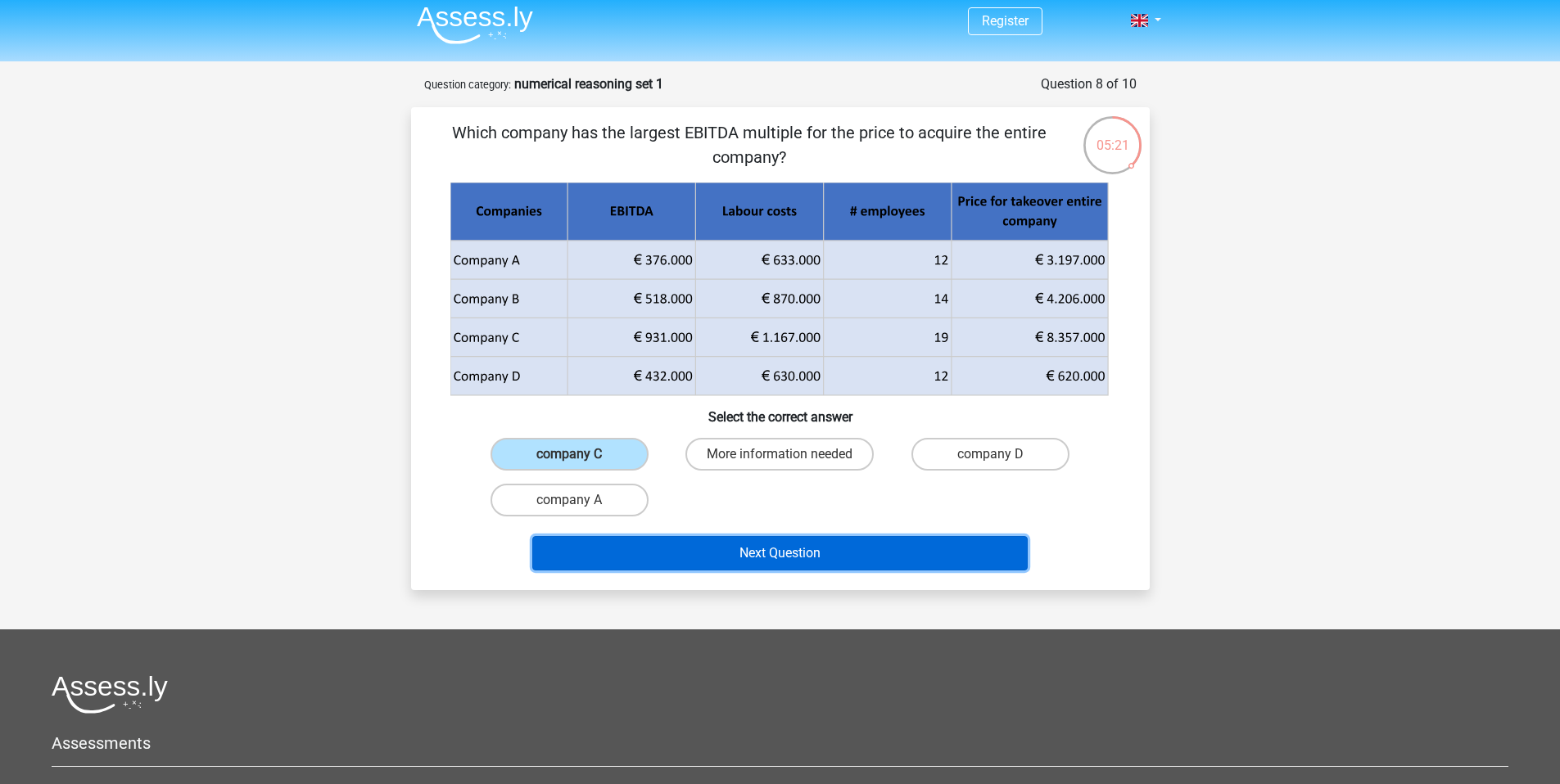
click at [676, 541] on button "Next Question" at bounding box center [779, 553] width 495 height 35
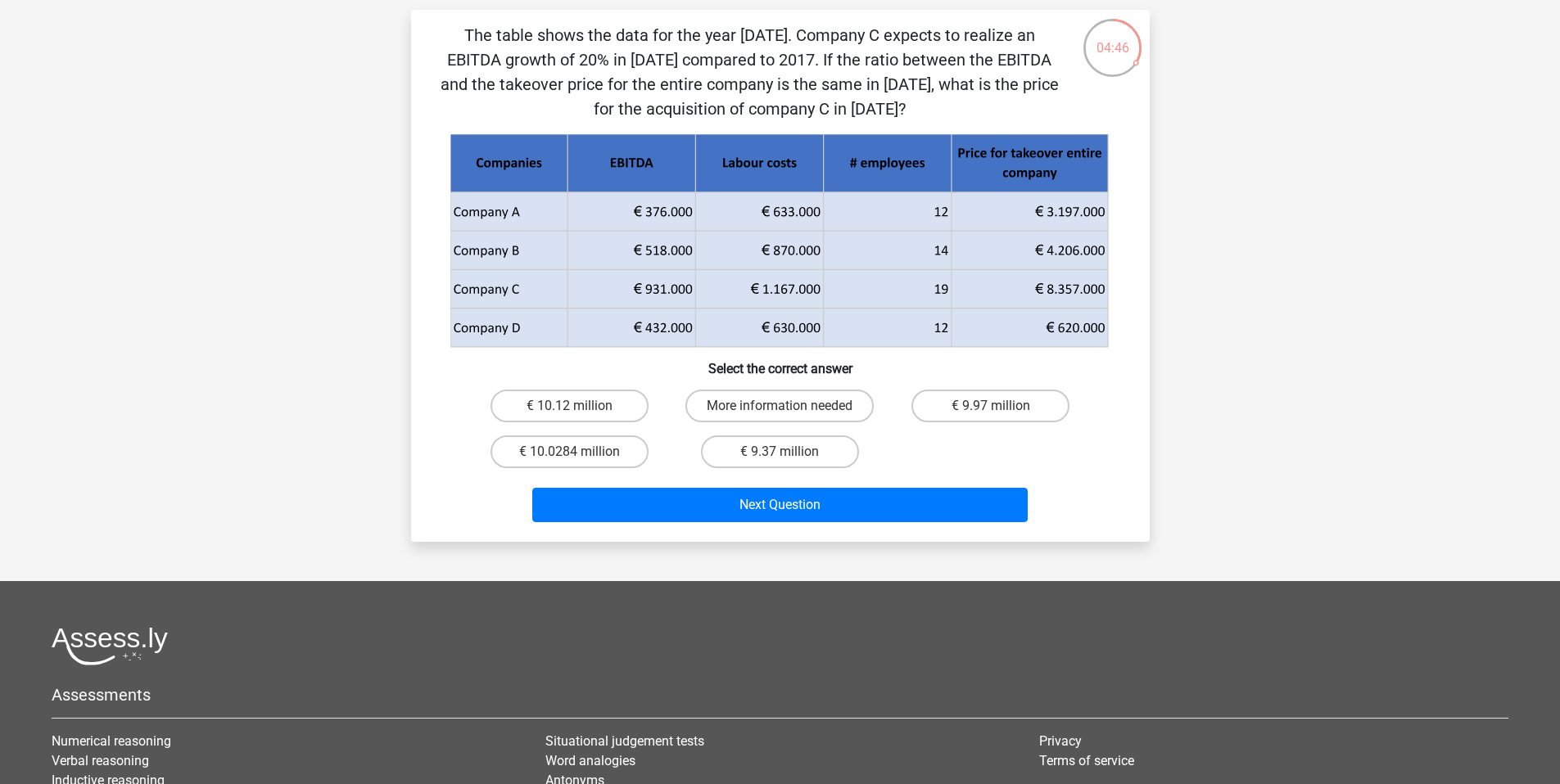
scroll to position [117, 0]
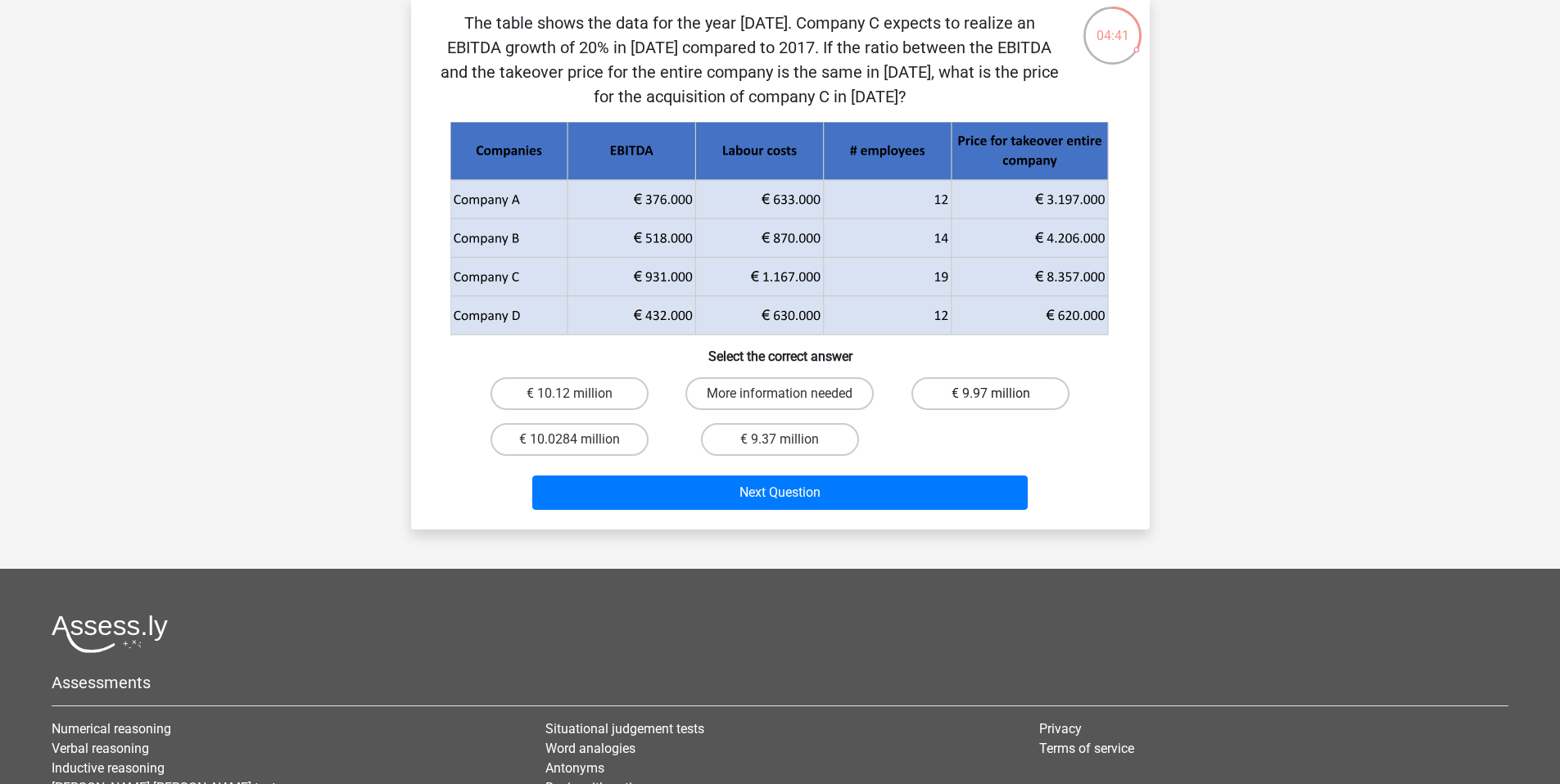
click at [1023, 397] on label "€ 9.97 million" at bounding box center [991, 393] width 158 height 33
click at [1001, 397] on input "€ 9.97 million" at bounding box center [996, 399] width 11 height 11
radio input "true"
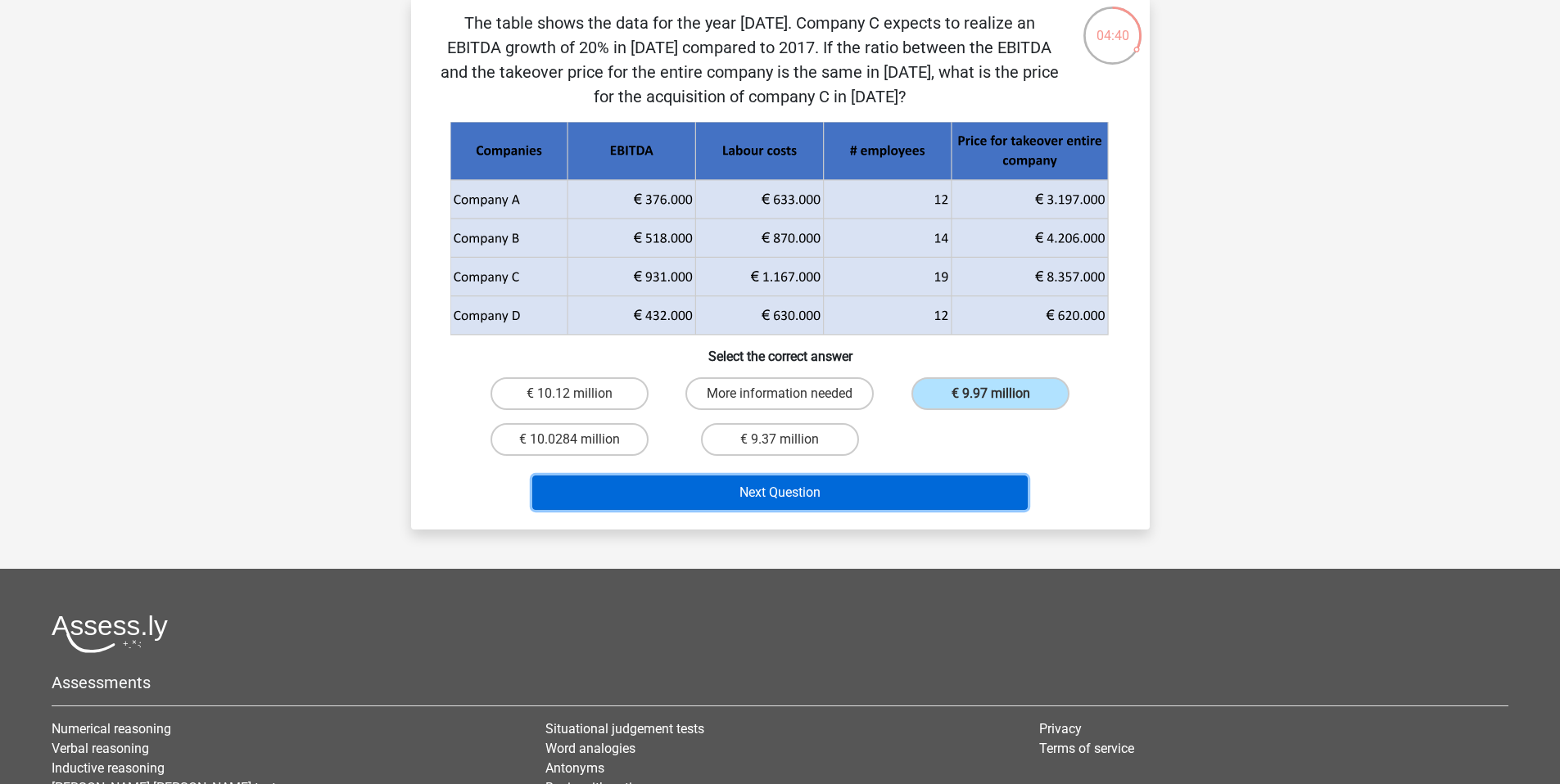
click at [897, 495] on button "Next Question" at bounding box center [779, 492] width 495 height 35
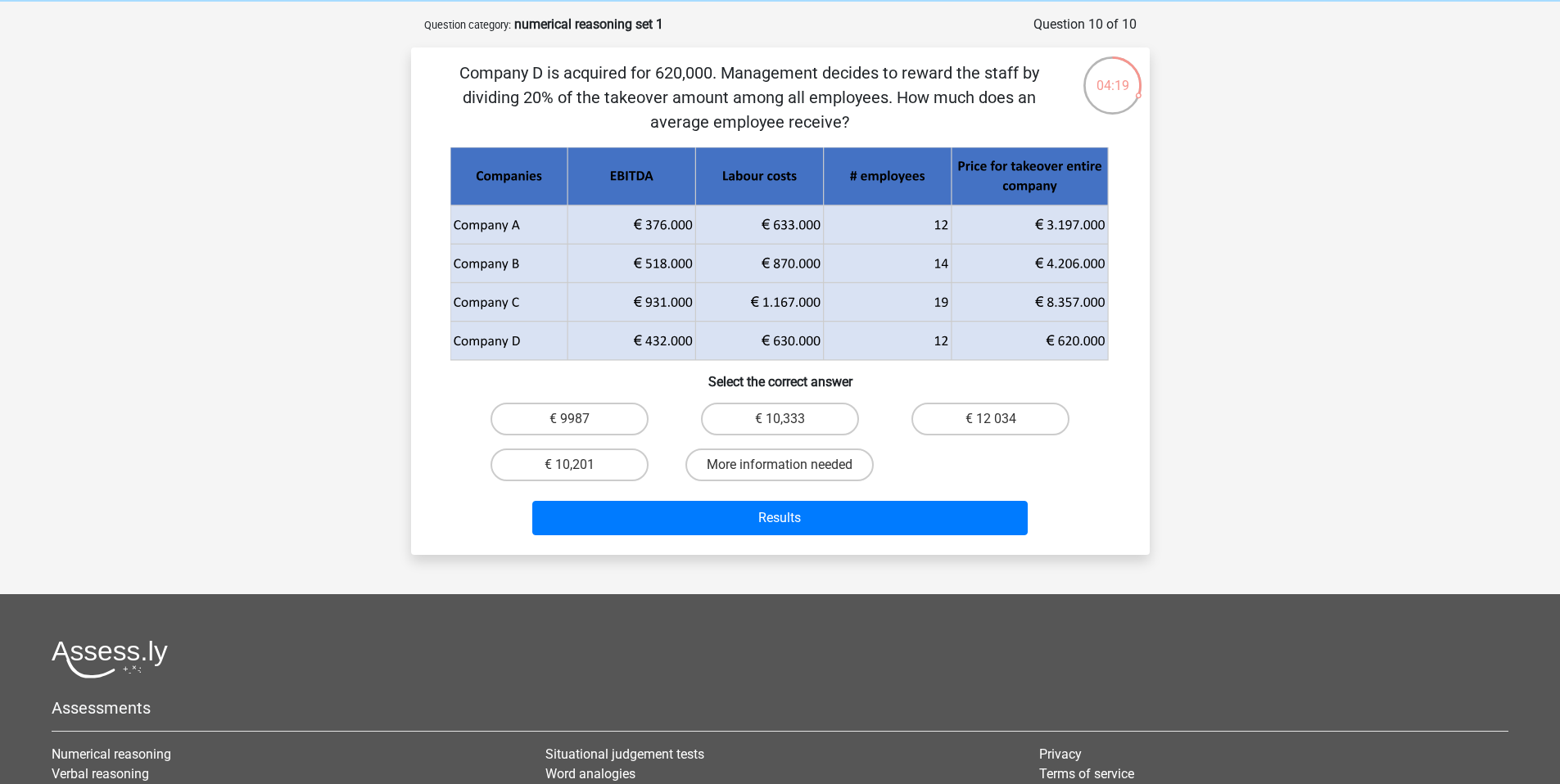
scroll to position [68, 0]
click at [829, 419] on label "€ 10,333" at bounding box center [780, 418] width 158 height 33
click at [791, 419] on input "€ 10,333" at bounding box center [785, 424] width 11 height 11
radio input "true"
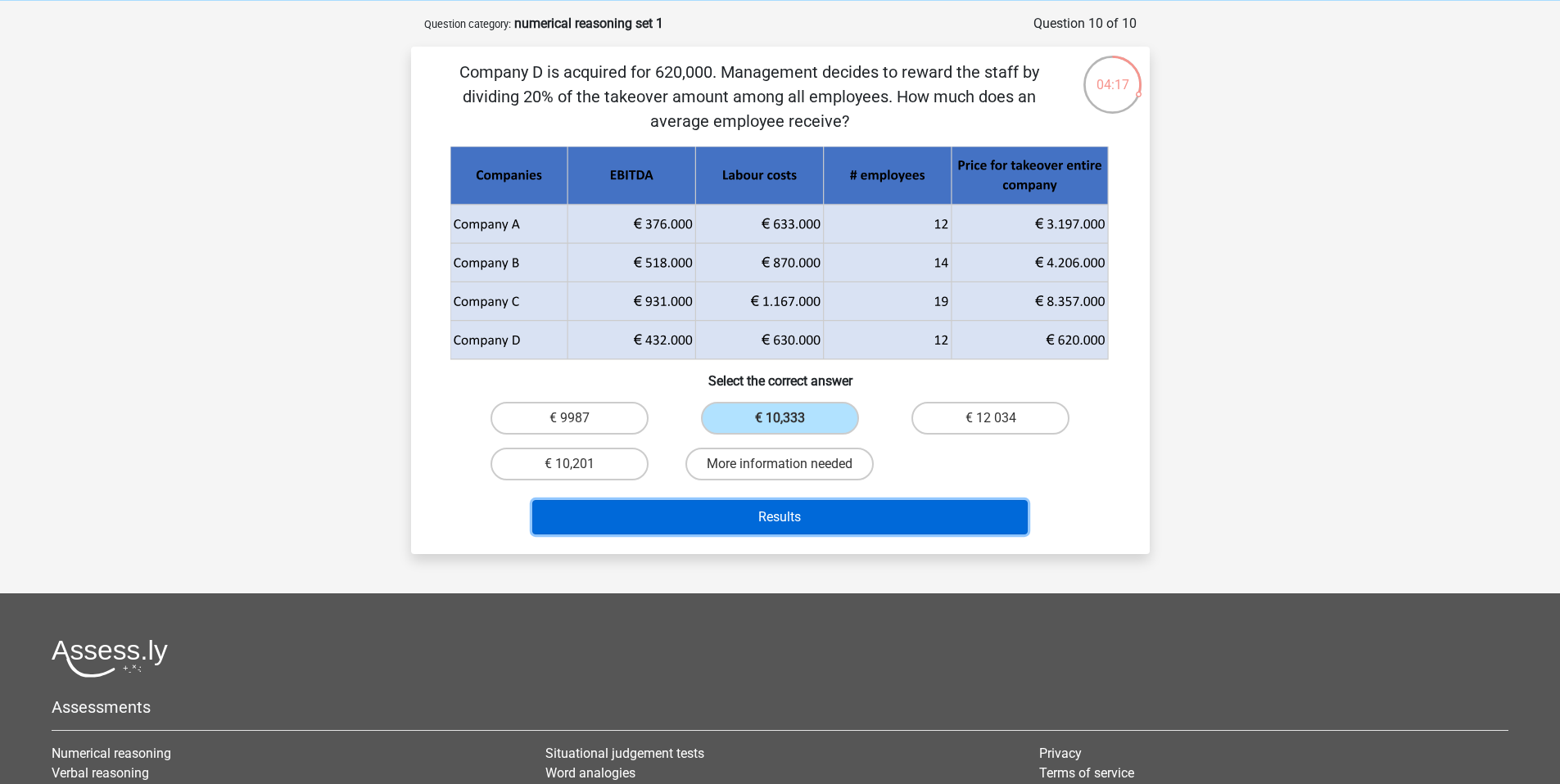
click at [843, 525] on button "Results" at bounding box center [779, 517] width 495 height 35
